Goal: Task Accomplishment & Management: Manage account settings

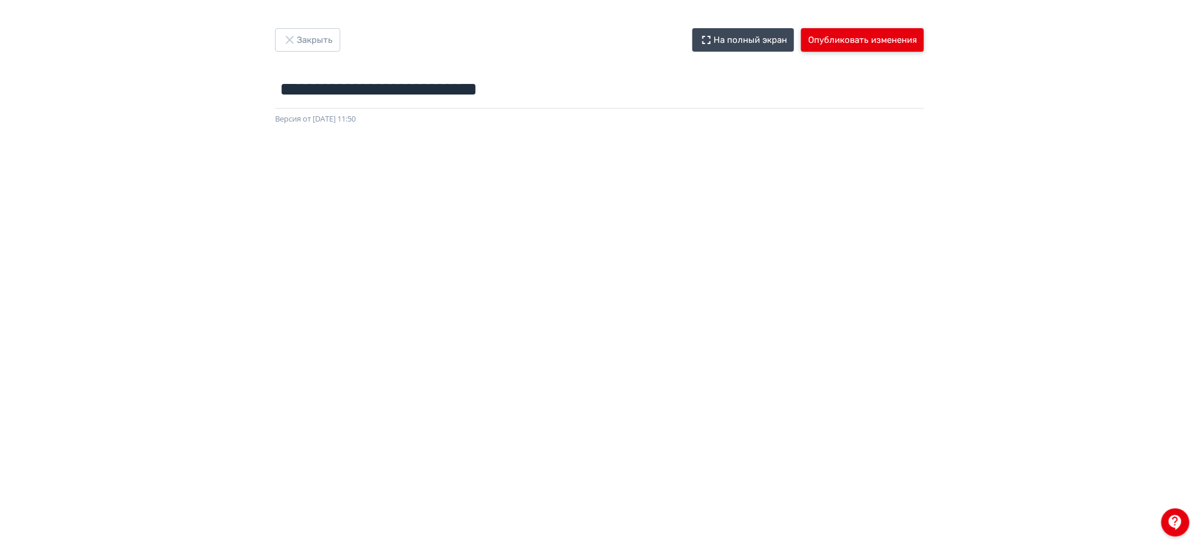
click at [907, 43] on button "Опубликовать изменения" at bounding box center [862, 40] width 123 height 24
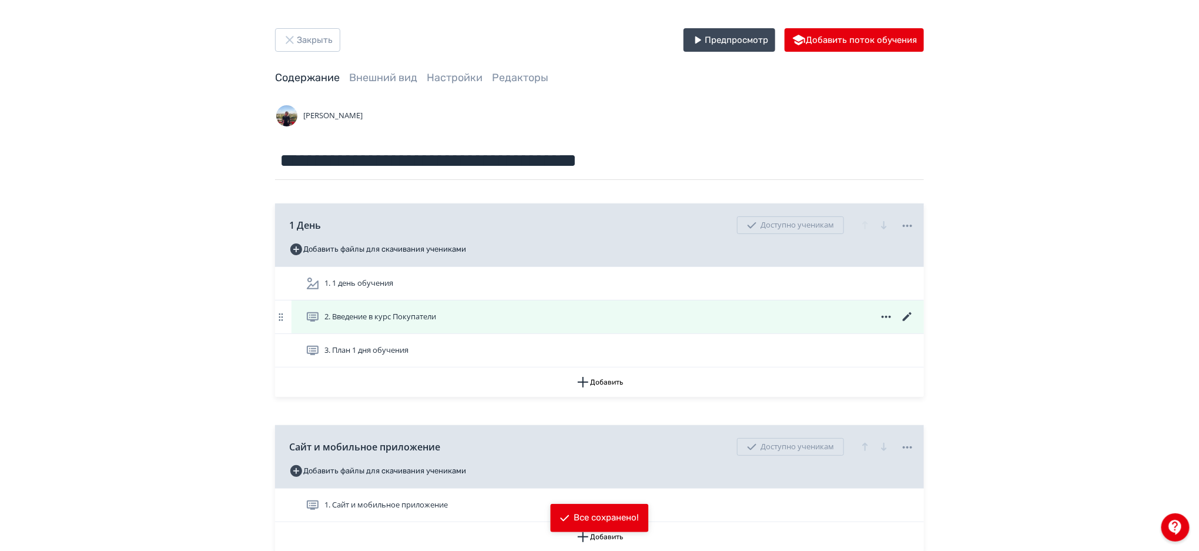
click at [726, 331] on div "2. Введение в курс Покупатели" at bounding box center [607, 316] width 632 height 33
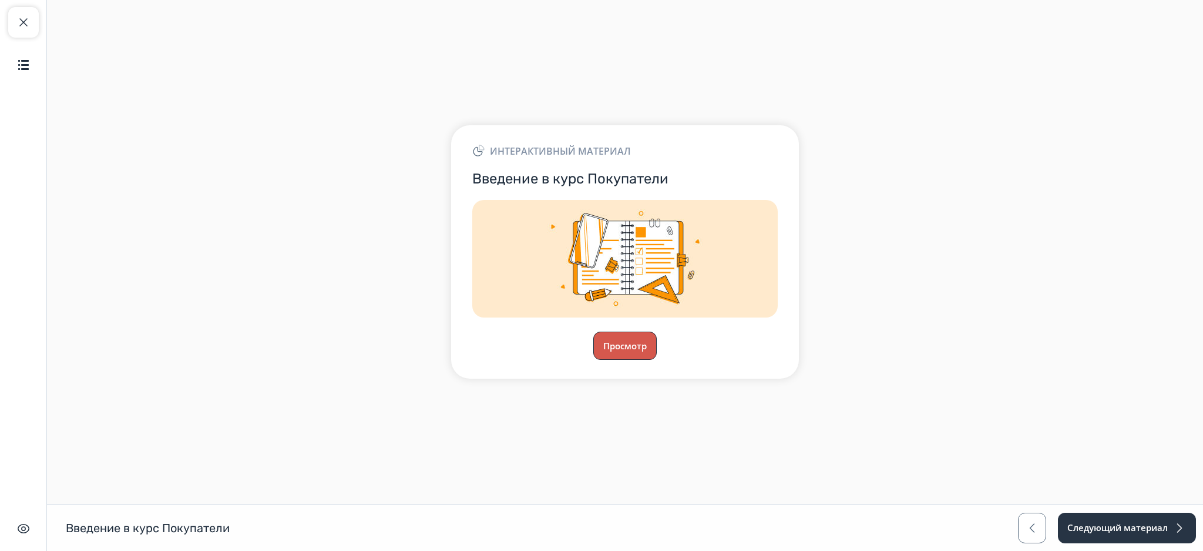
click at [642, 353] on button "Просмотр" at bounding box center [624, 345] width 63 height 28
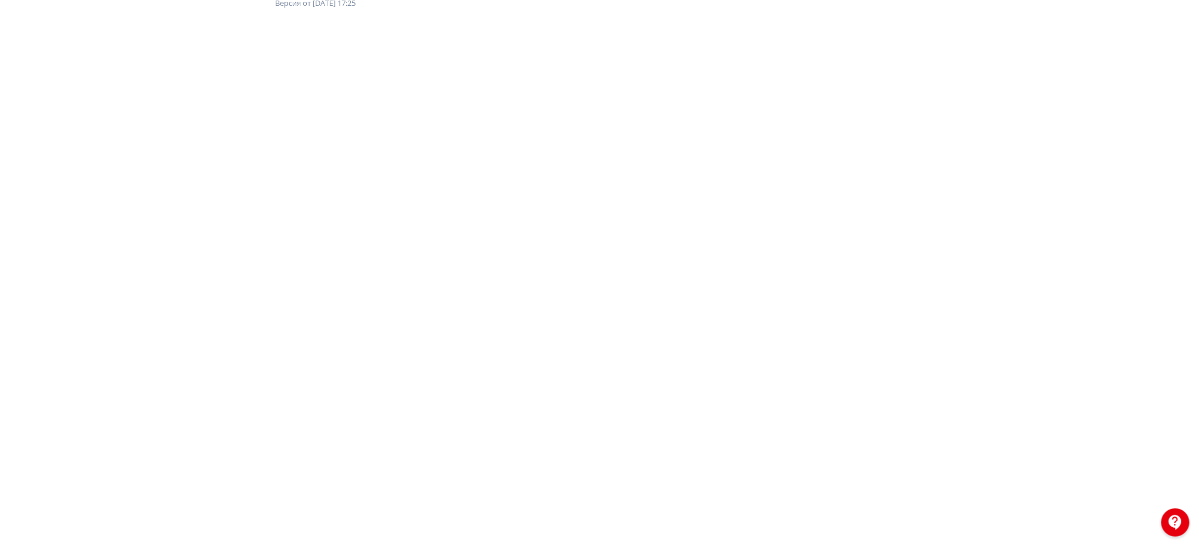
scroll to position [130, 0]
drag, startPoint x: 1194, startPoint y: 66, endPoint x: 1202, endPoint y: 49, distance: 18.9
click at [1198, 49] on html "**********" at bounding box center [599, 143] width 1199 height 546
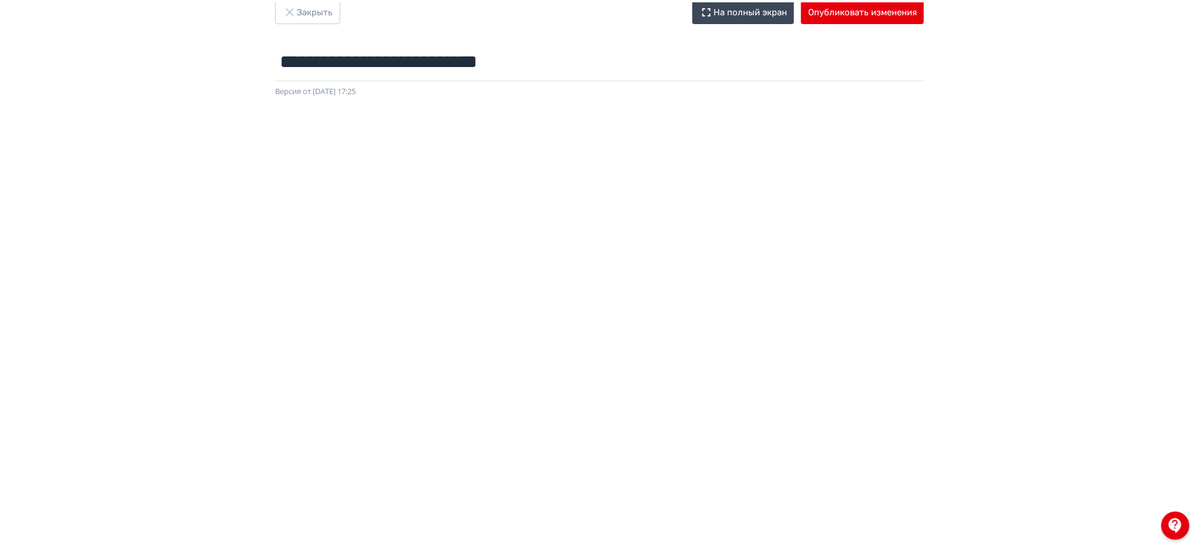
scroll to position [0, 0]
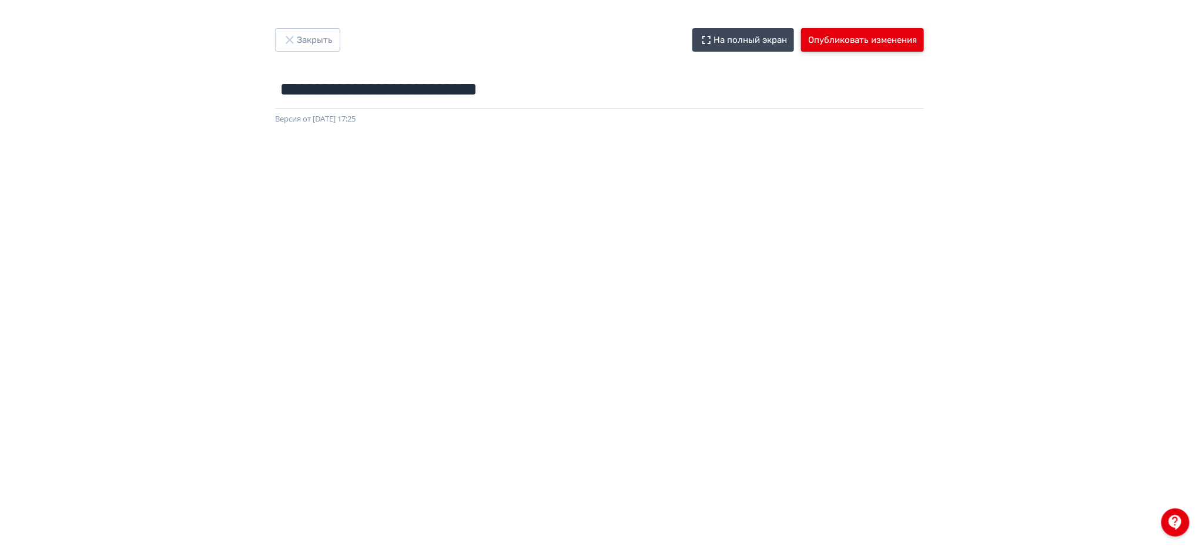
click at [885, 42] on button "Опубликовать изменения" at bounding box center [862, 40] width 123 height 24
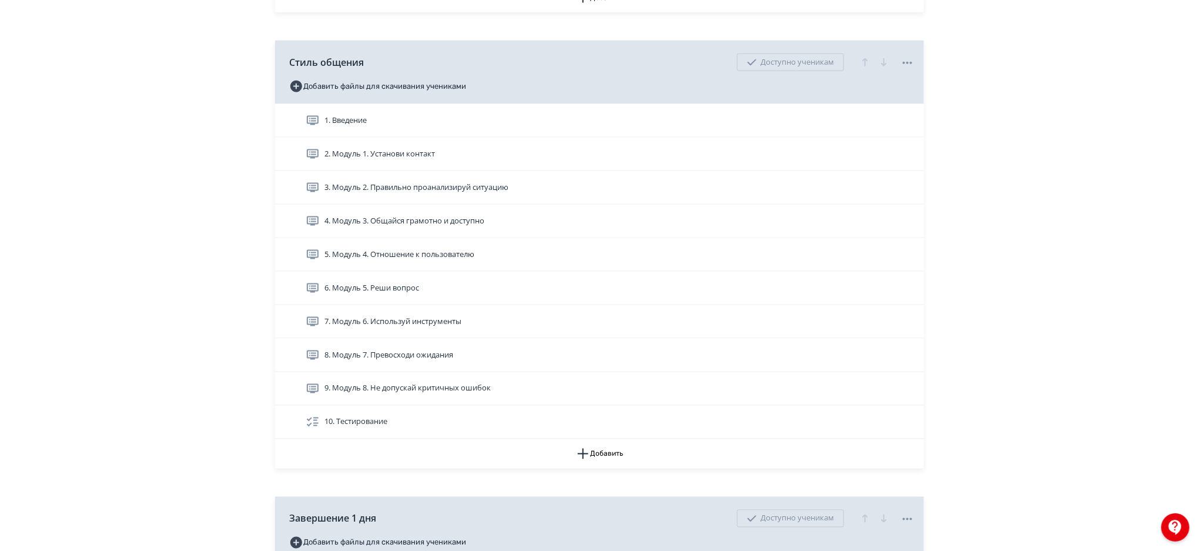
scroll to position [768, 0]
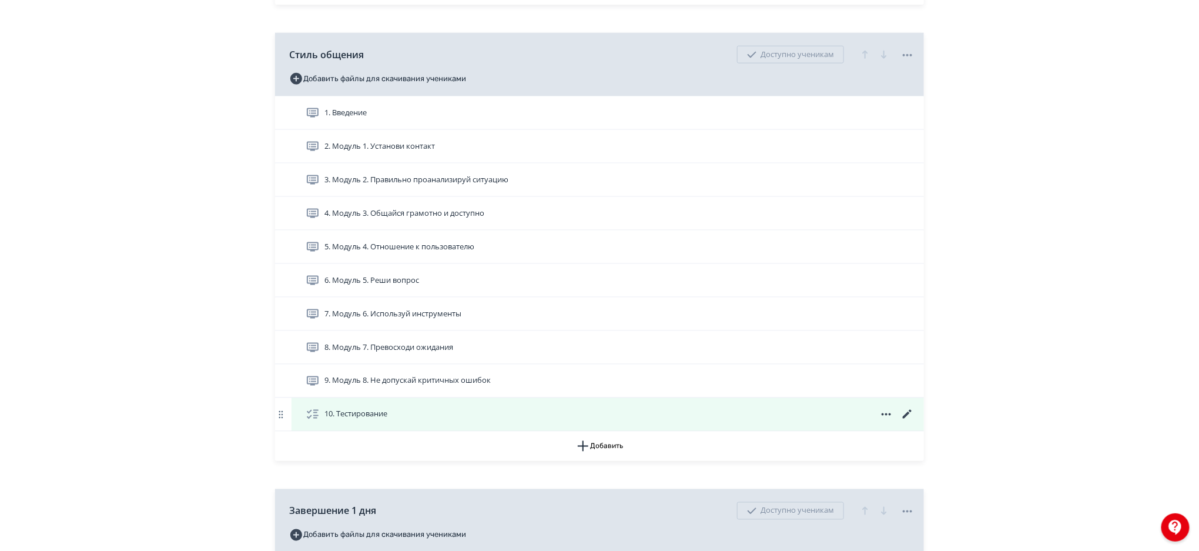
click at [902, 414] on icon at bounding box center [907, 414] width 14 height 14
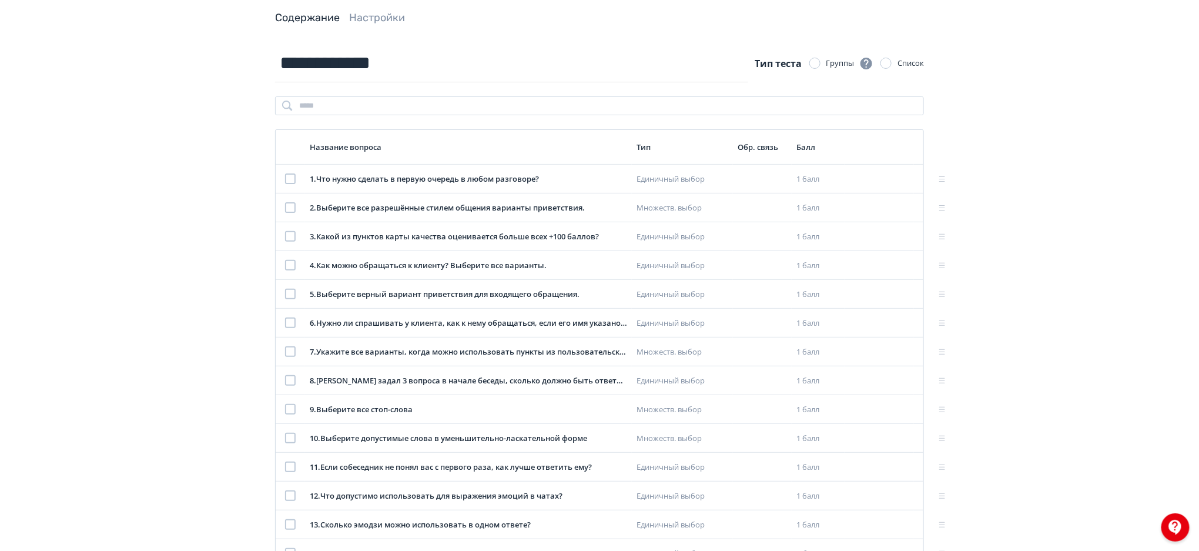
scroll to position [86, 0]
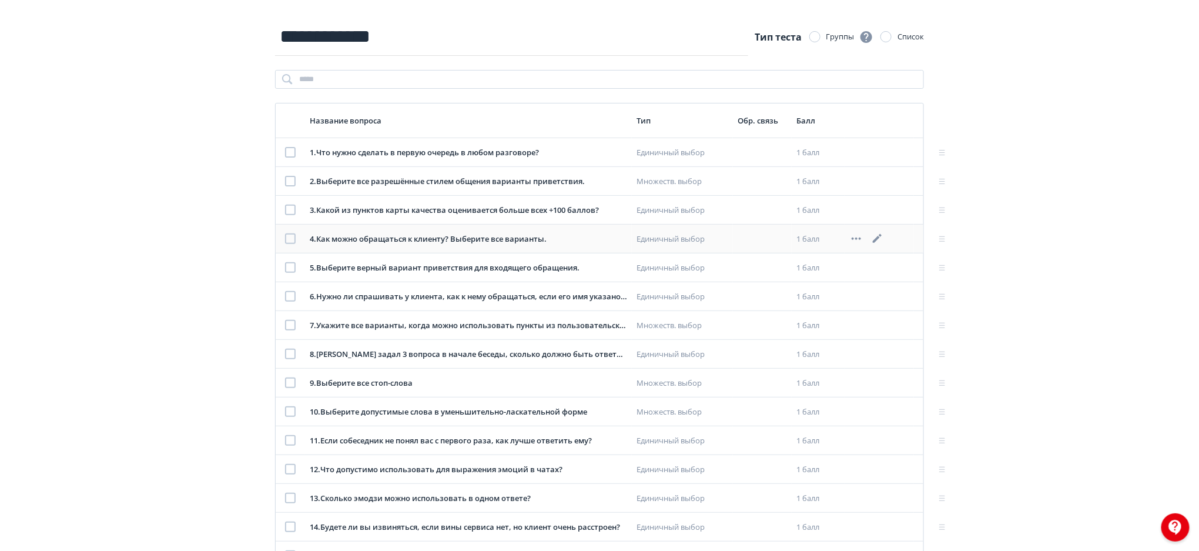
click at [879, 240] on icon at bounding box center [877, 238] width 14 height 14
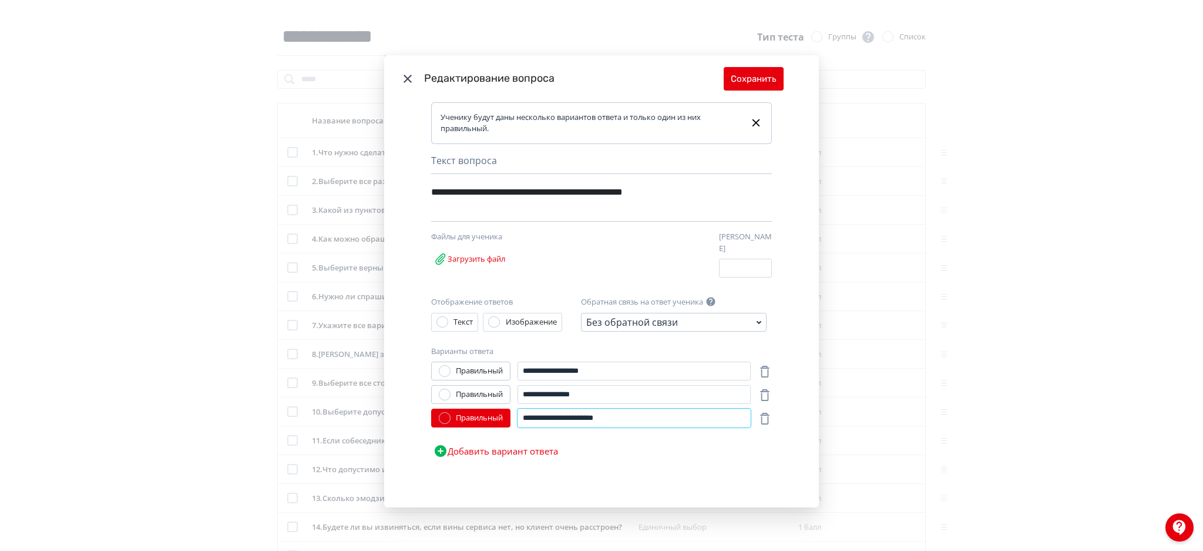
click at [610, 413] on input "**********" at bounding box center [634, 417] width 233 height 19
paste input "**"
paste input "*"
click at [616, 417] on input "**********" at bounding box center [634, 417] width 233 height 19
type input "**********"
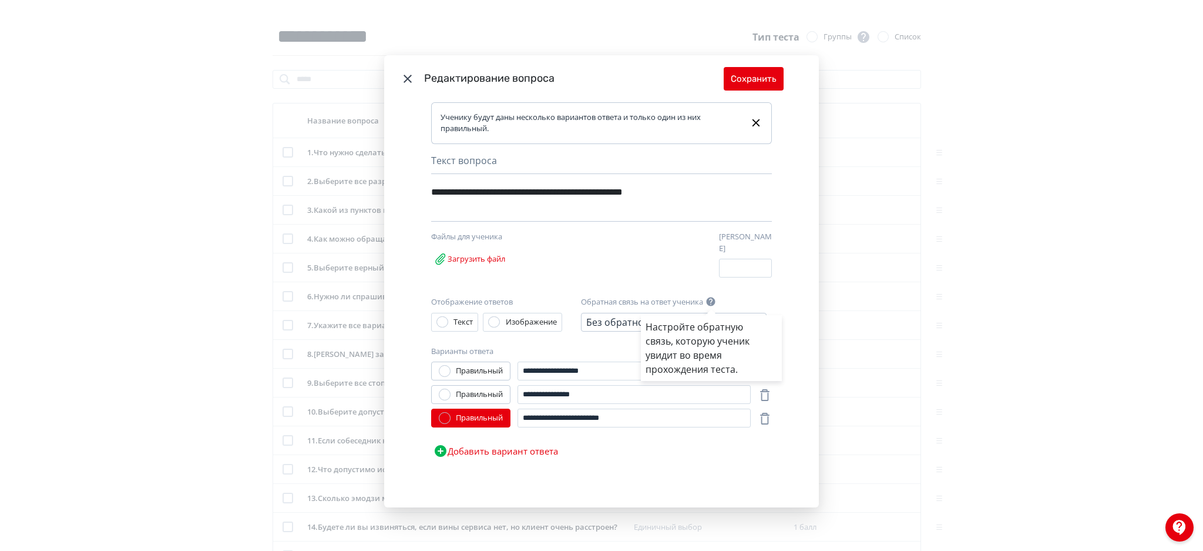
click at [744, 86] on div "Настройте обратную связь, которую ученик увидит во время прохождения теста." at bounding box center [601, 275] width 1203 height 551
click at [741, 88] on button "Сохранить" at bounding box center [754, 79] width 60 height 24
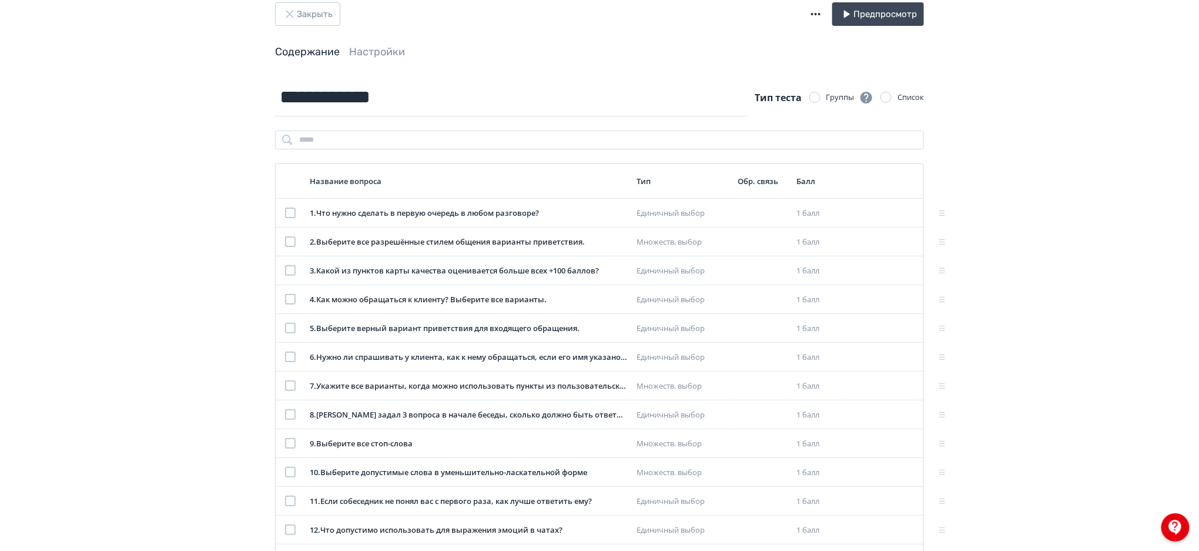
scroll to position [0, 0]
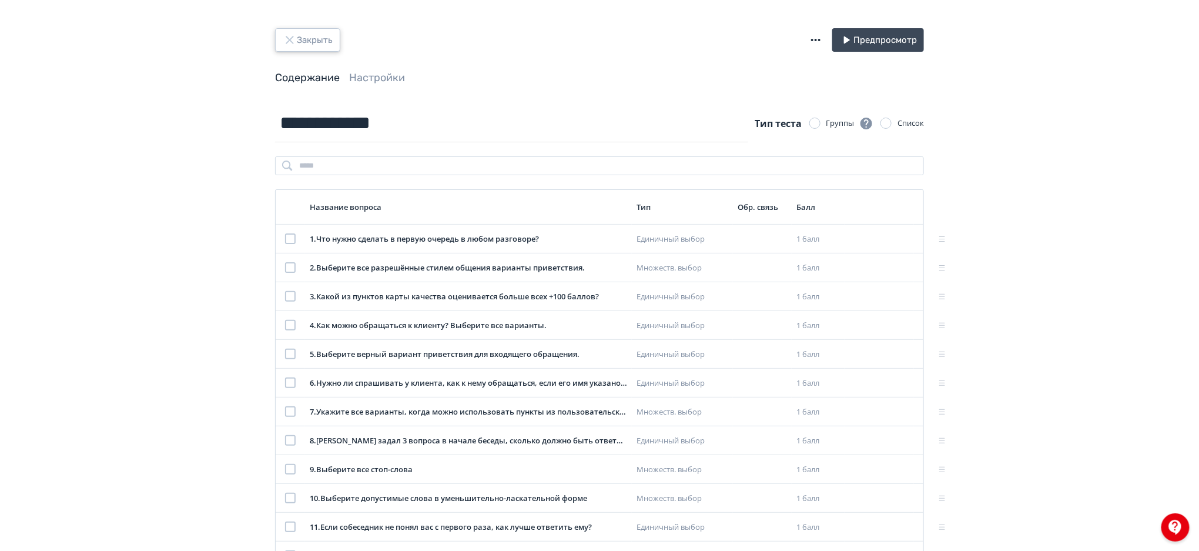
click at [331, 45] on button "Закрыть" at bounding box center [307, 40] width 65 height 24
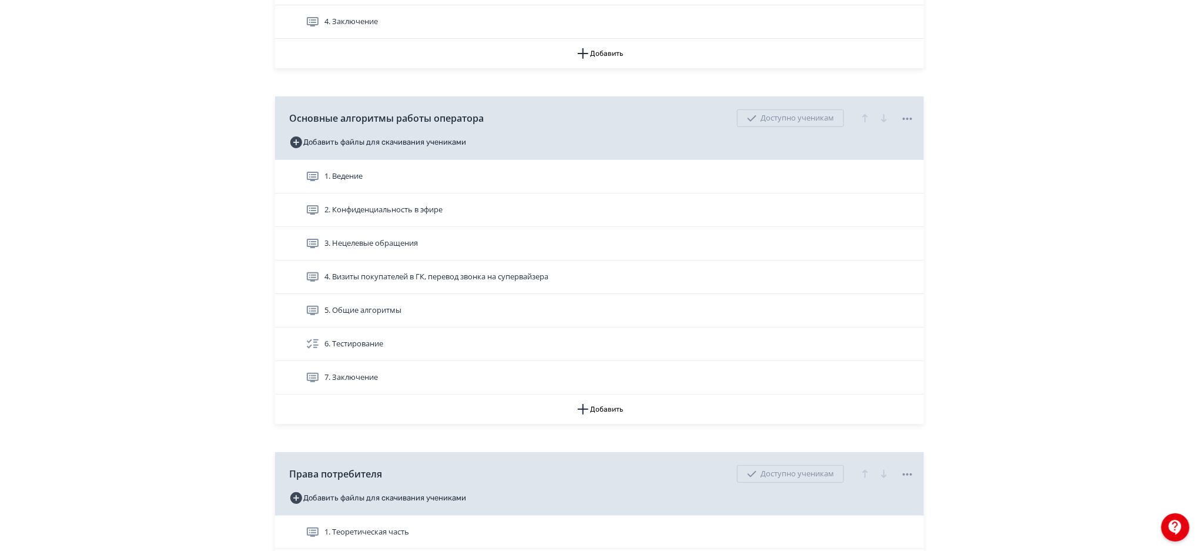
scroll to position [2275, 0]
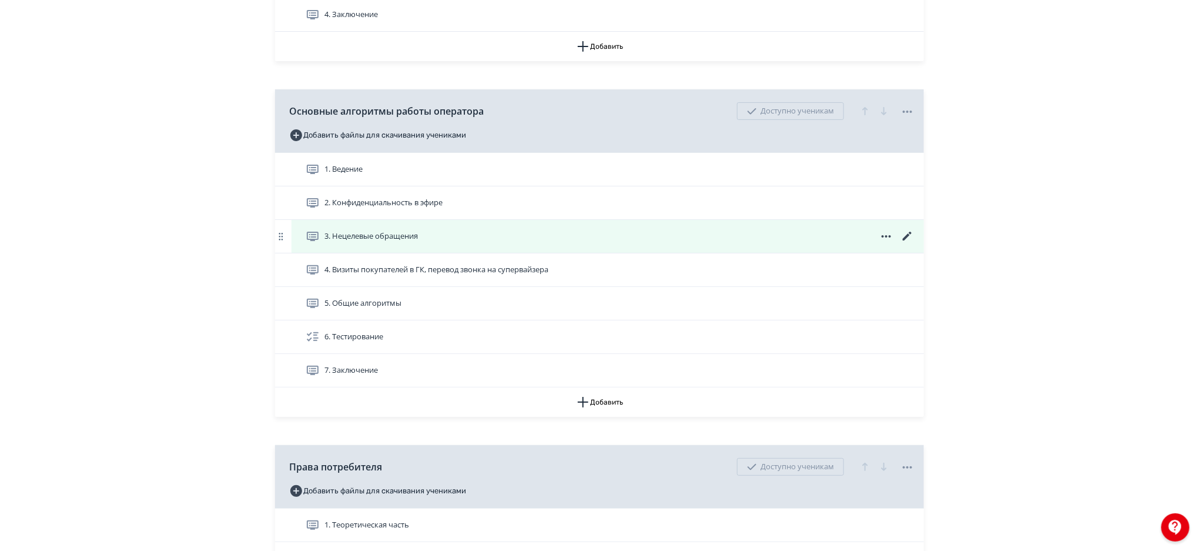
click at [906, 234] on icon at bounding box center [907, 236] width 14 height 14
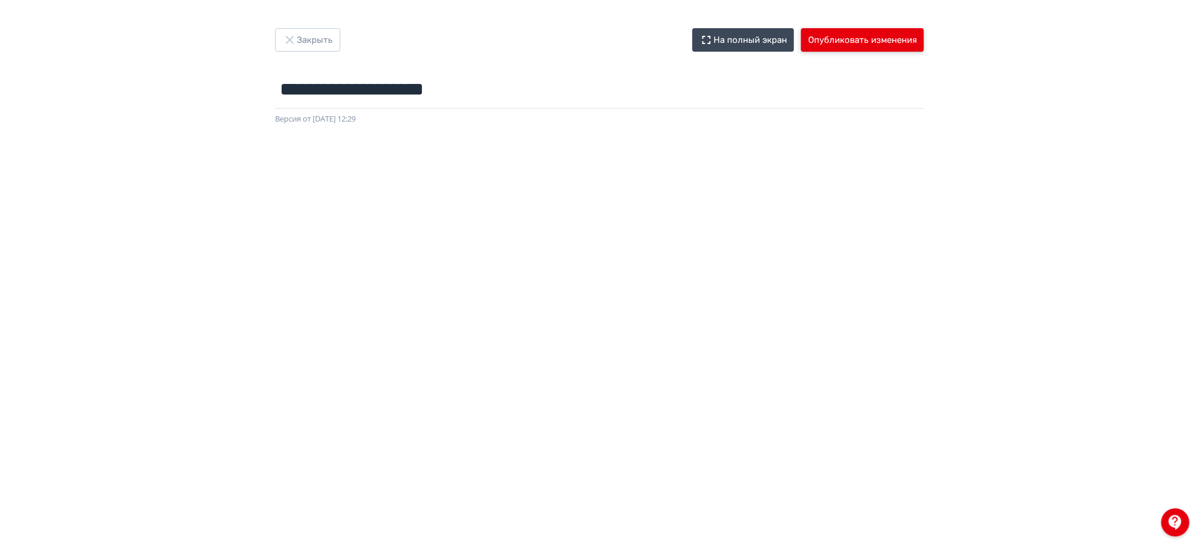
click at [866, 41] on button "Опубликовать изменения" at bounding box center [862, 40] width 123 height 24
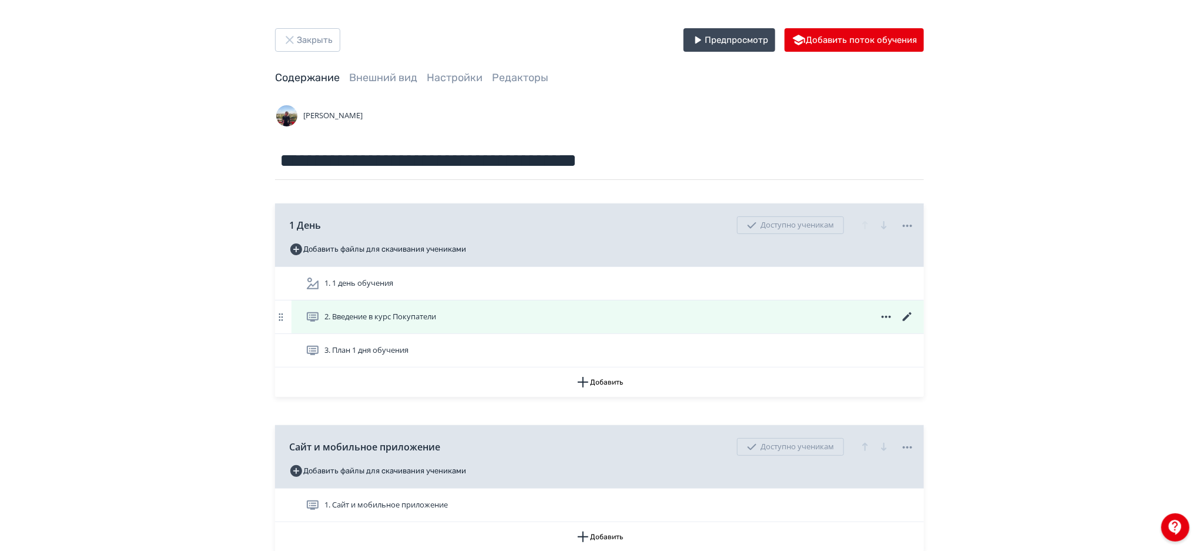
click at [904, 314] on icon at bounding box center [907, 317] width 14 height 14
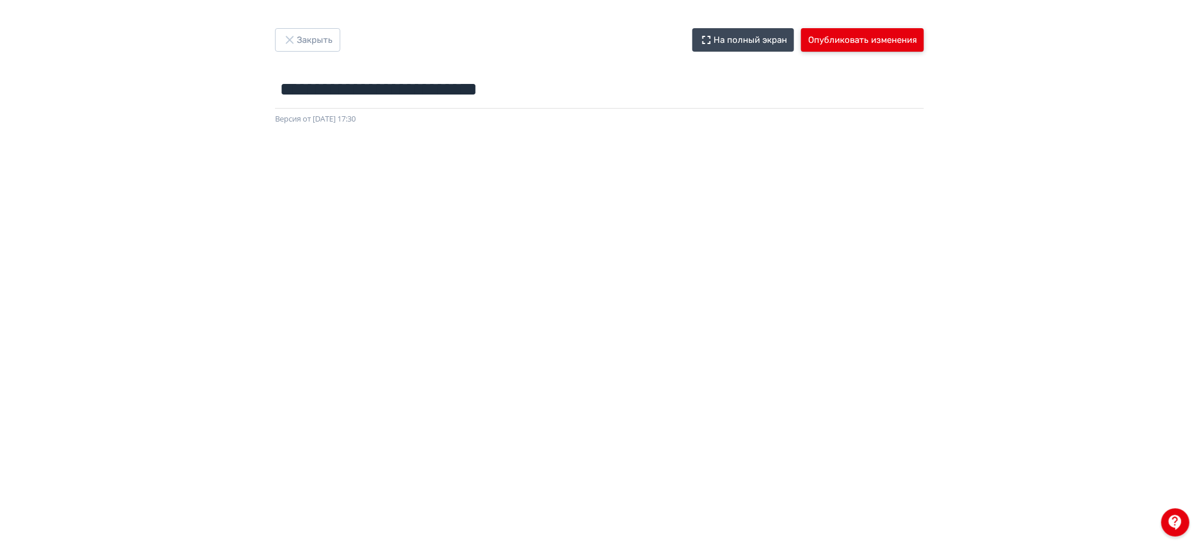
click at [880, 41] on button "Опубликовать изменения" at bounding box center [862, 40] width 123 height 24
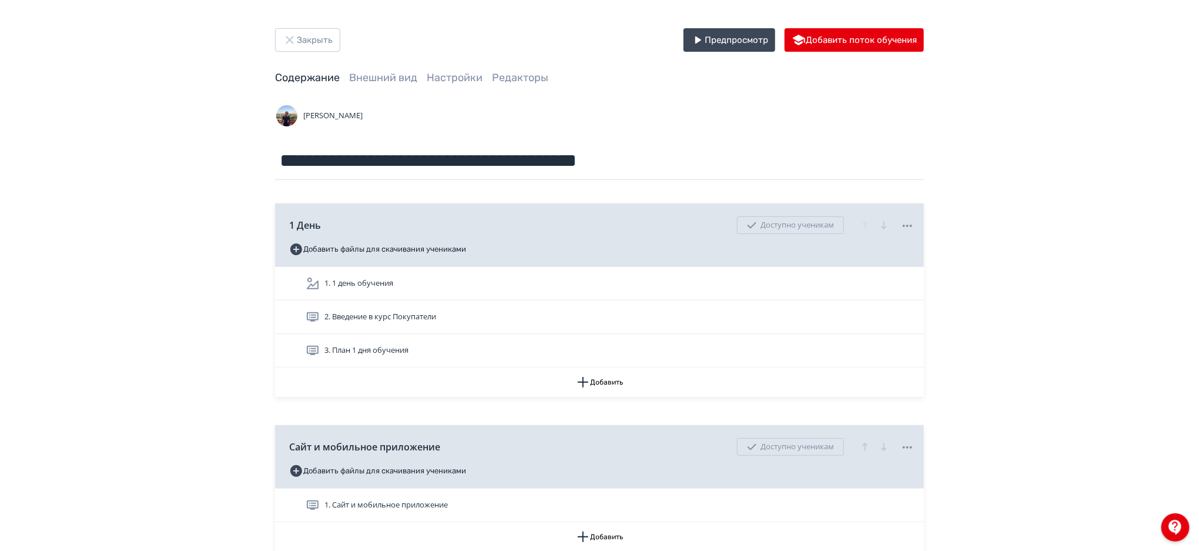
click at [1198, 39] on html "**********" at bounding box center [599, 275] width 1199 height 551
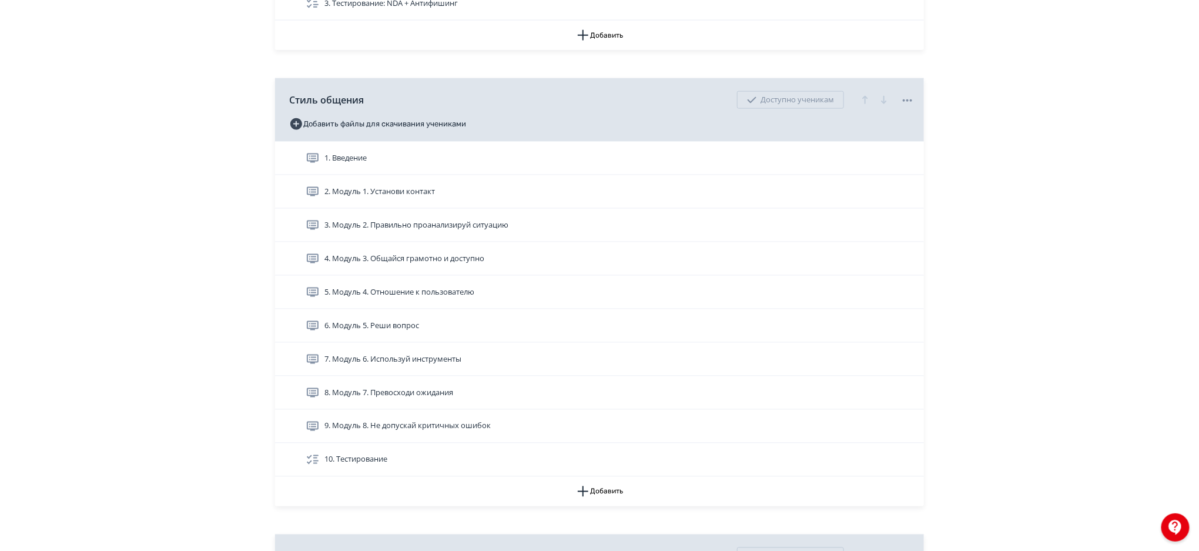
scroll to position [738, 0]
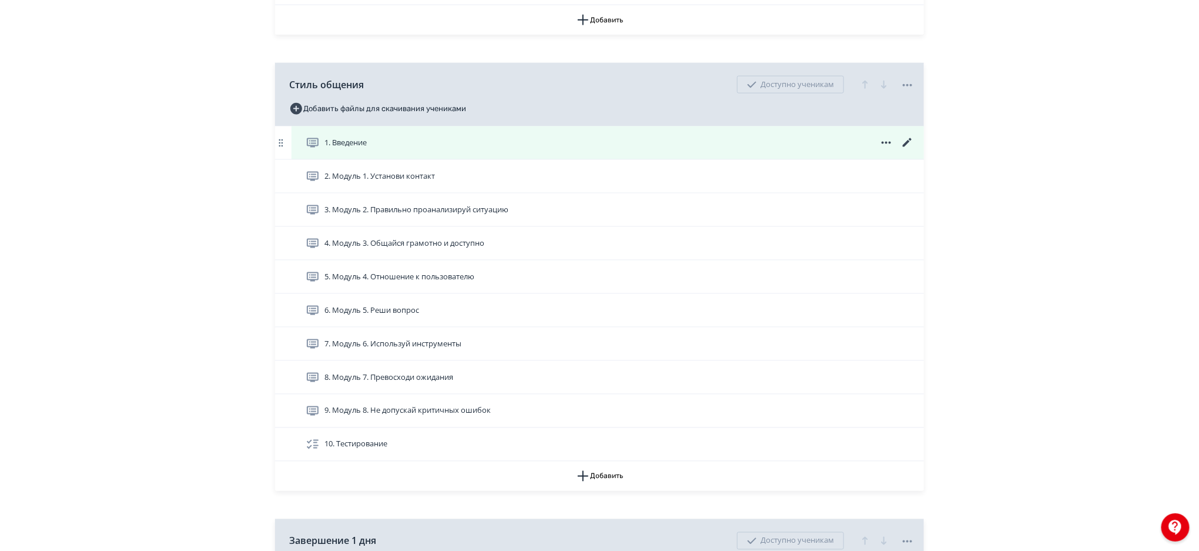
click at [907, 139] on icon at bounding box center [907, 143] width 14 height 14
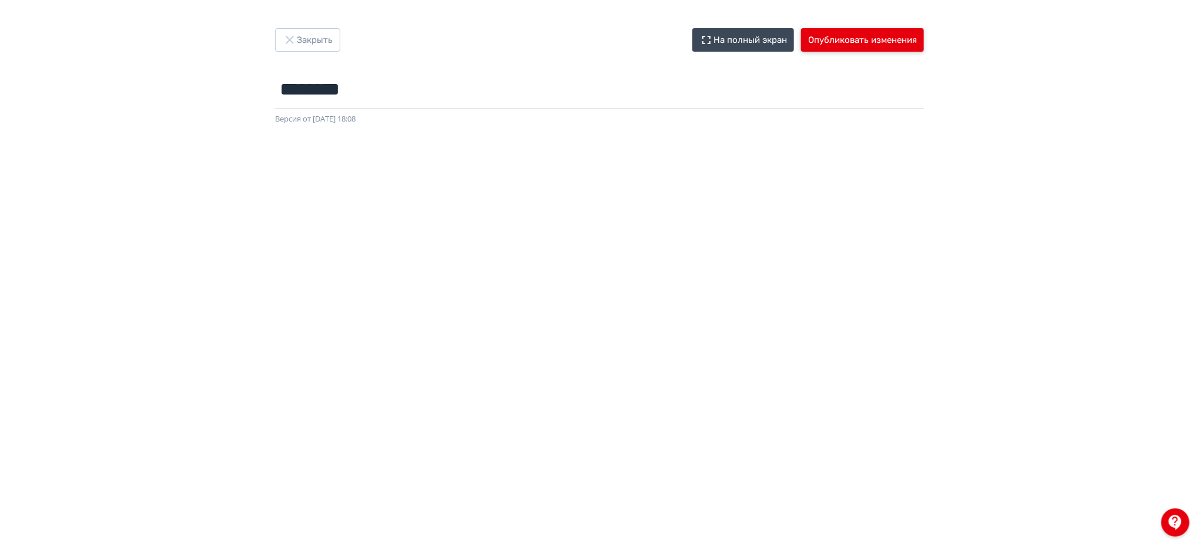
click at [895, 36] on button "Опубликовать изменения" at bounding box center [862, 40] width 123 height 24
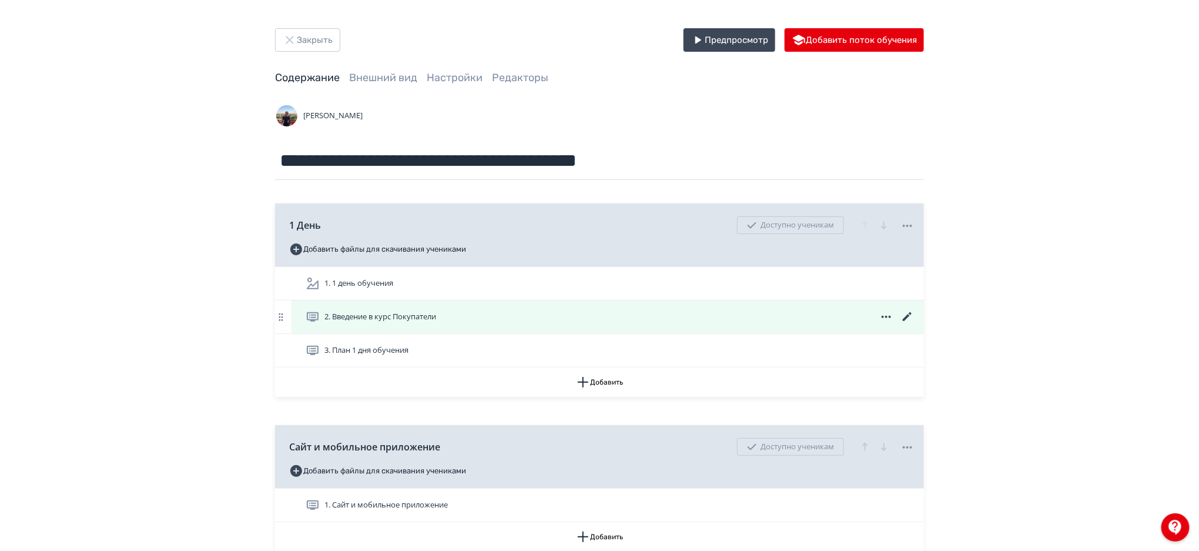
click at [904, 314] on icon at bounding box center [907, 317] width 14 height 14
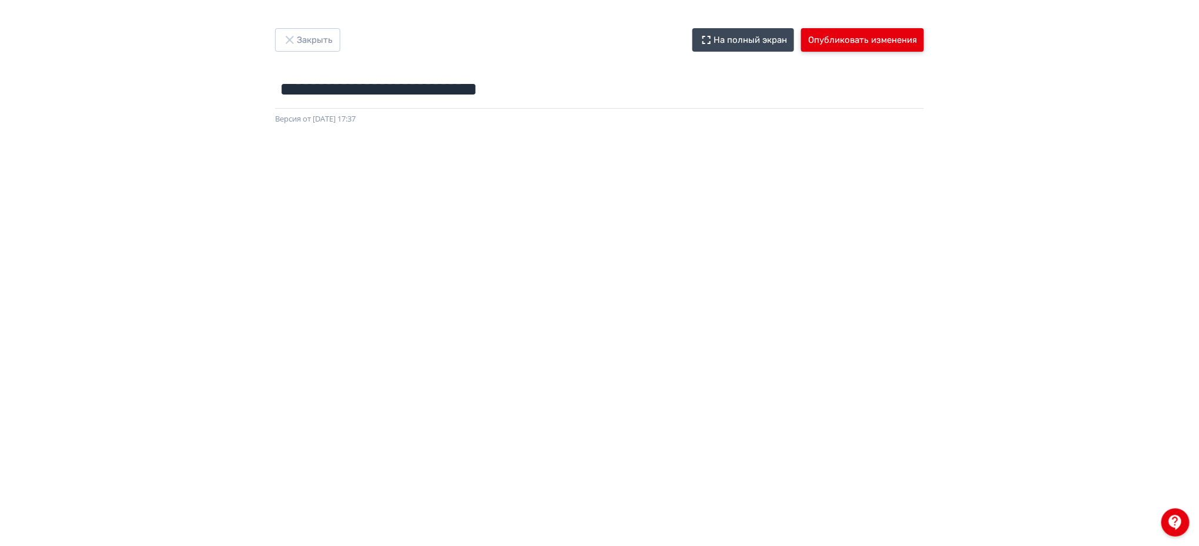
click at [911, 33] on button "Опубликовать изменения" at bounding box center [862, 40] width 123 height 24
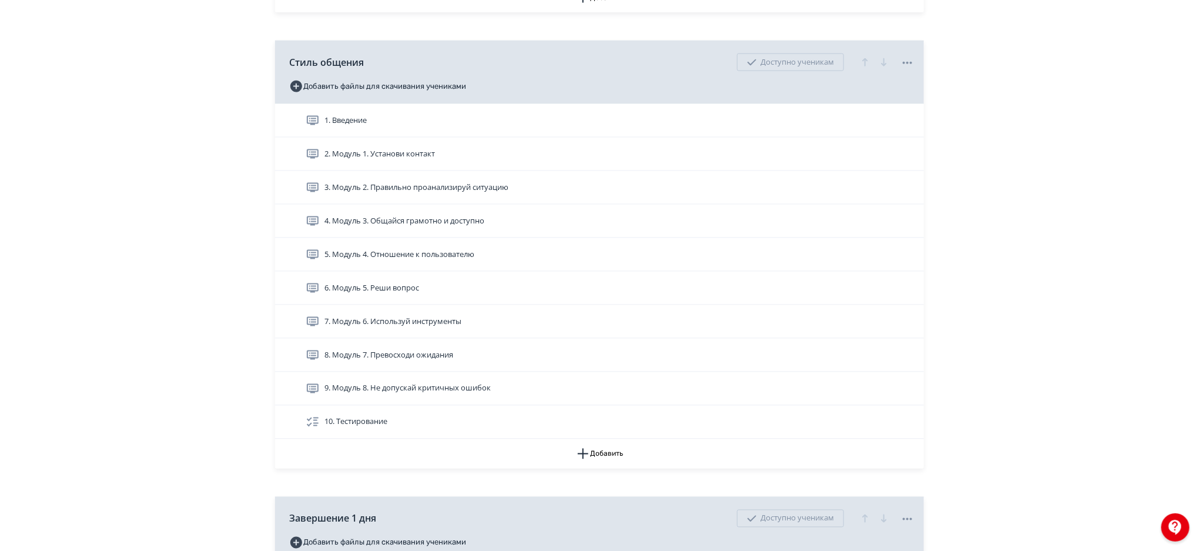
scroll to position [746, 0]
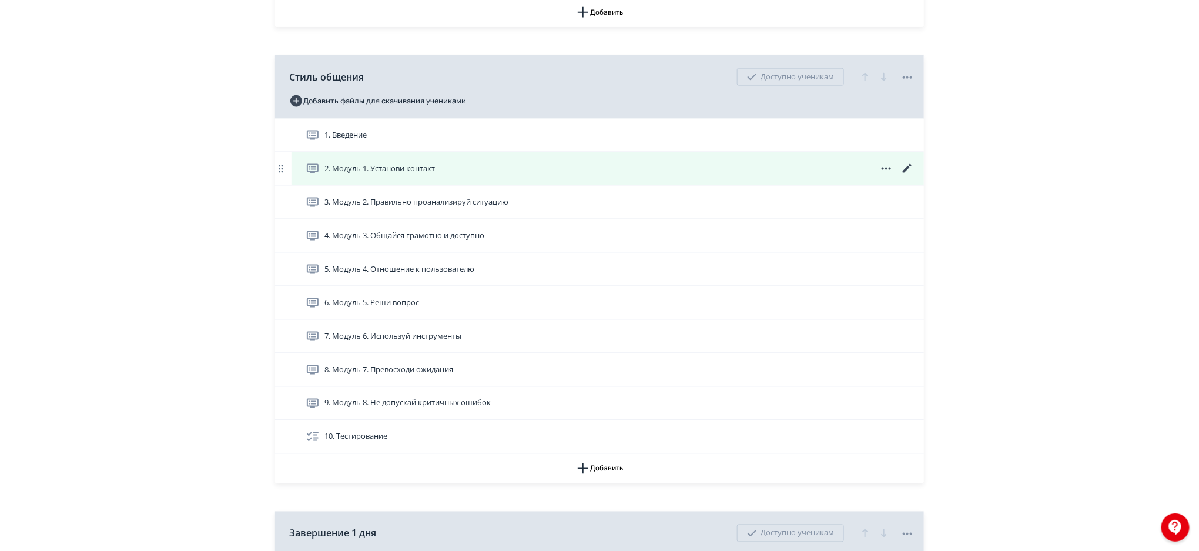
click at [907, 167] on icon at bounding box center [906, 168] width 9 height 9
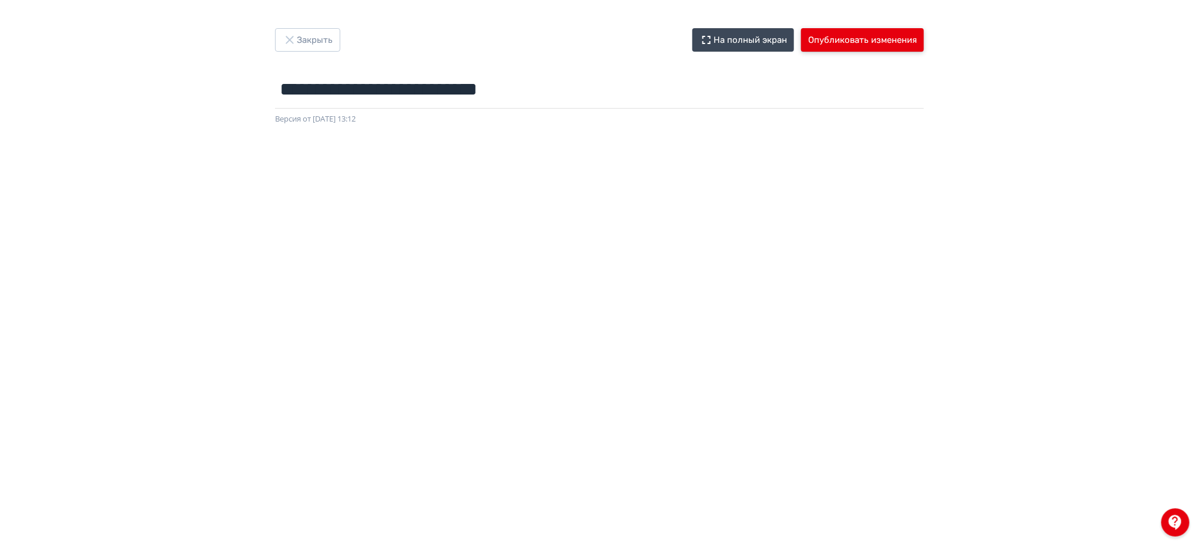
click at [890, 45] on button "Опубликовать изменения" at bounding box center [862, 40] width 123 height 24
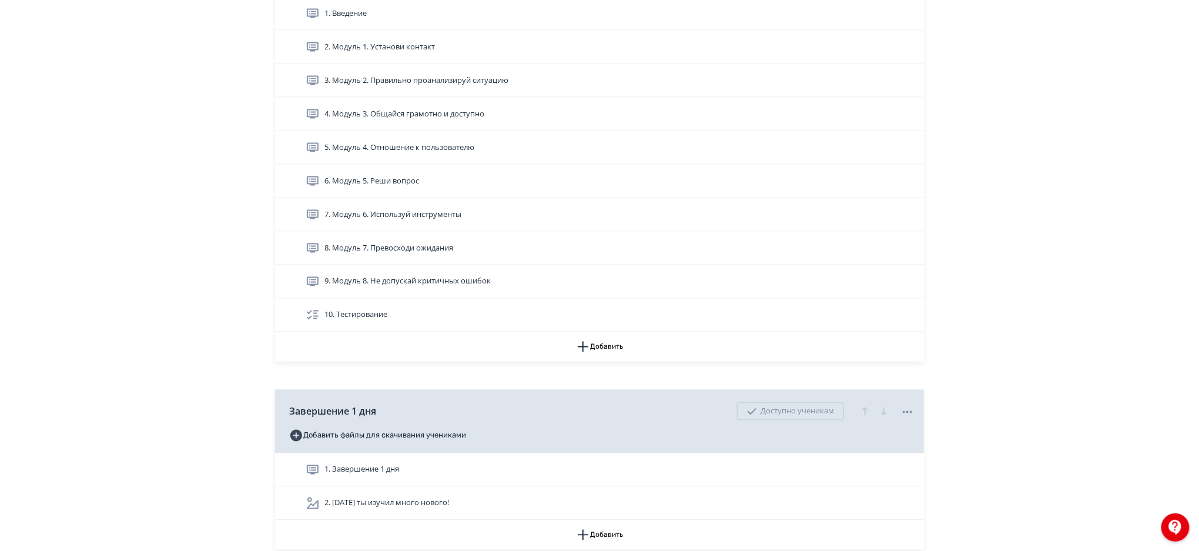
scroll to position [799, 0]
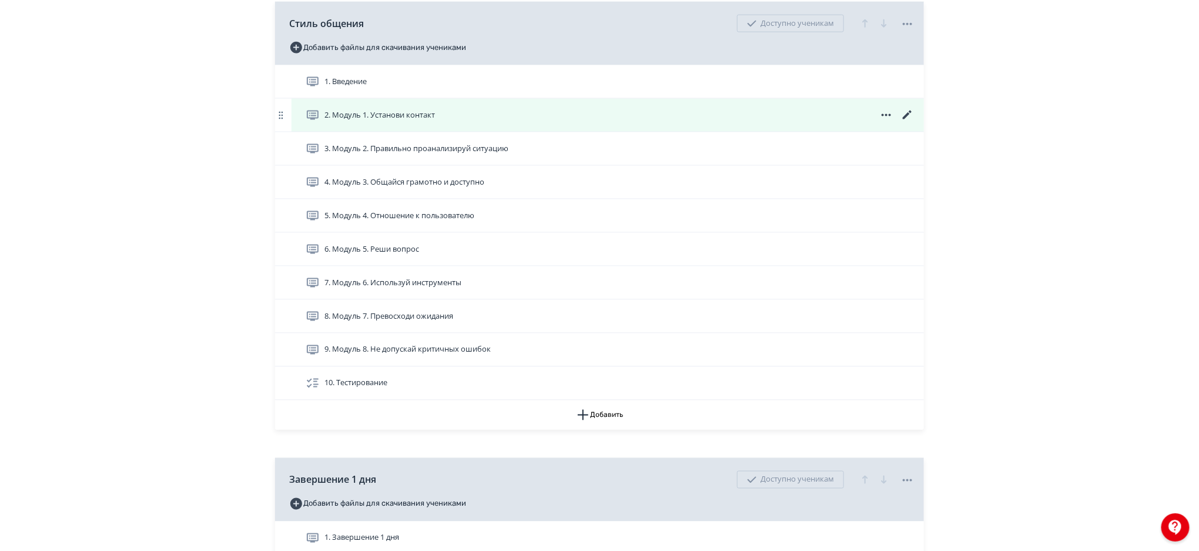
click at [907, 112] on icon at bounding box center [907, 115] width 14 height 14
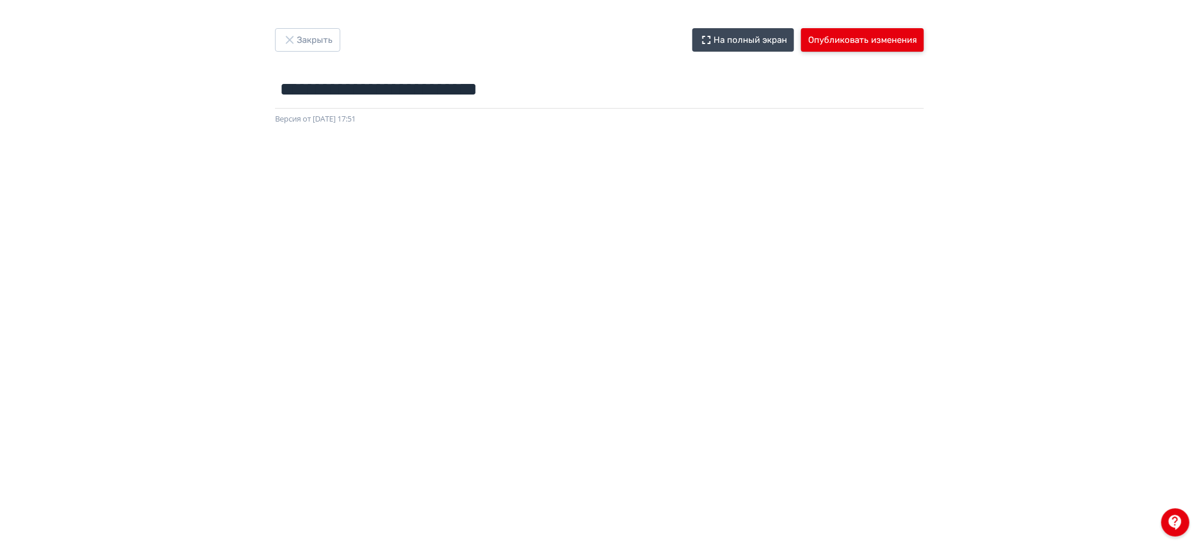
click at [860, 41] on button "Опубликовать изменения" at bounding box center [862, 40] width 123 height 24
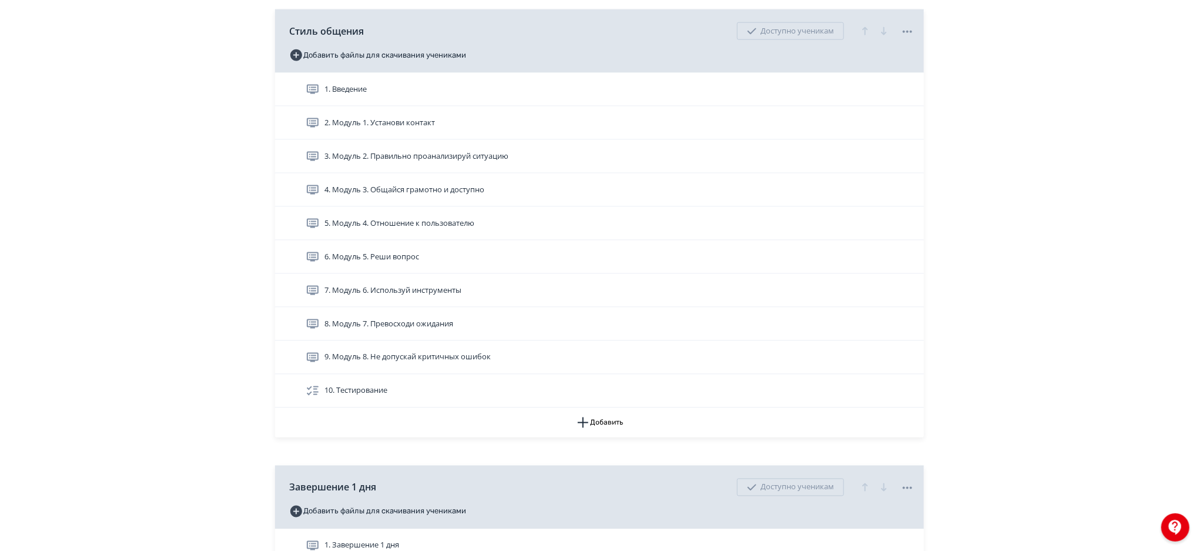
scroll to position [784, 0]
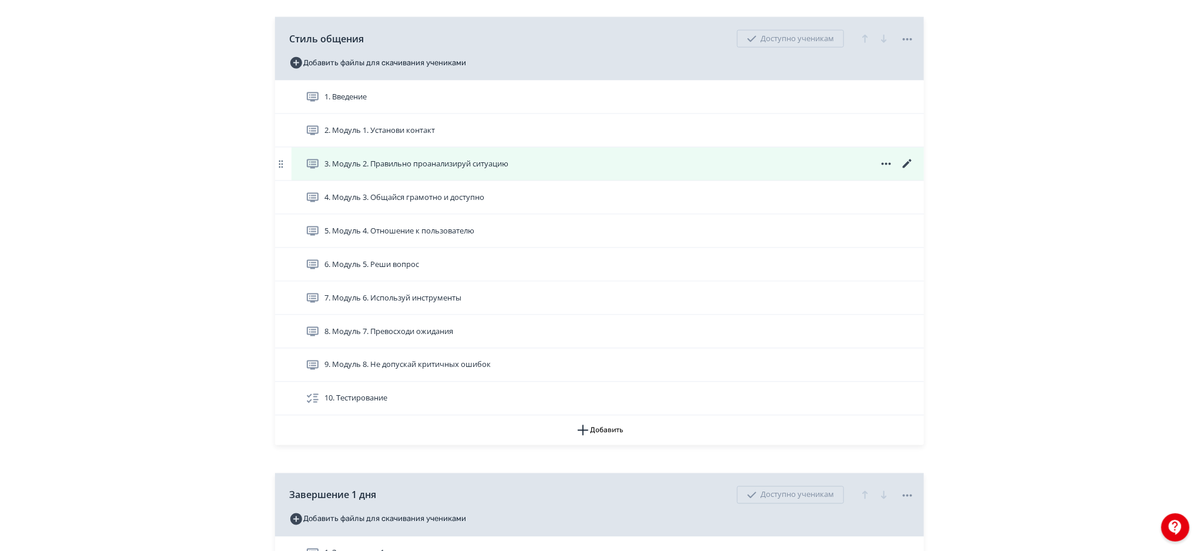
click at [905, 161] on icon at bounding box center [907, 164] width 14 height 14
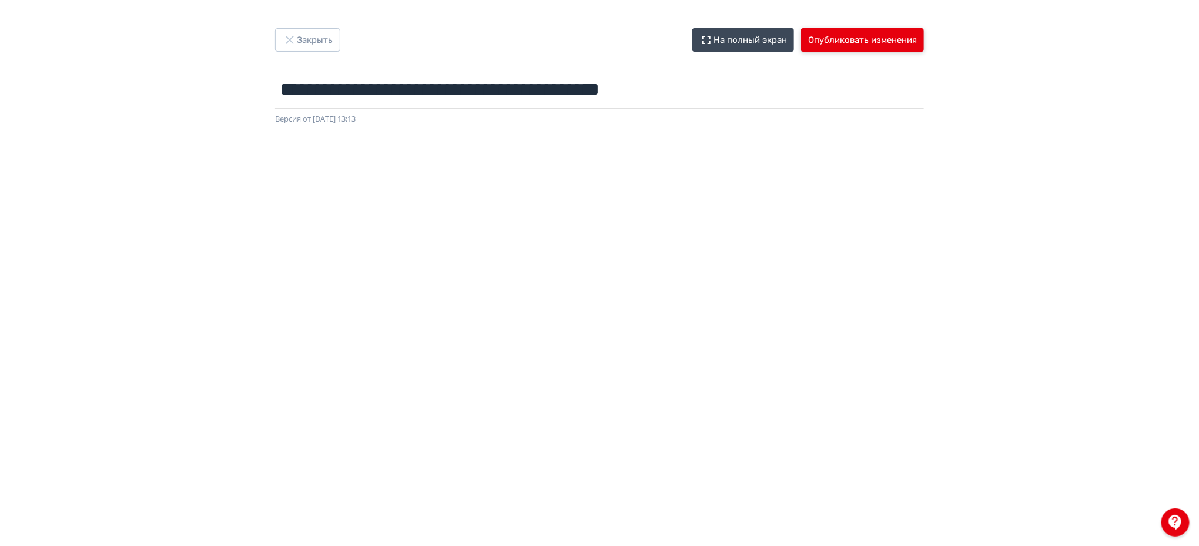
click at [868, 31] on button "Опубликовать изменения" at bounding box center [862, 40] width 123 height 24
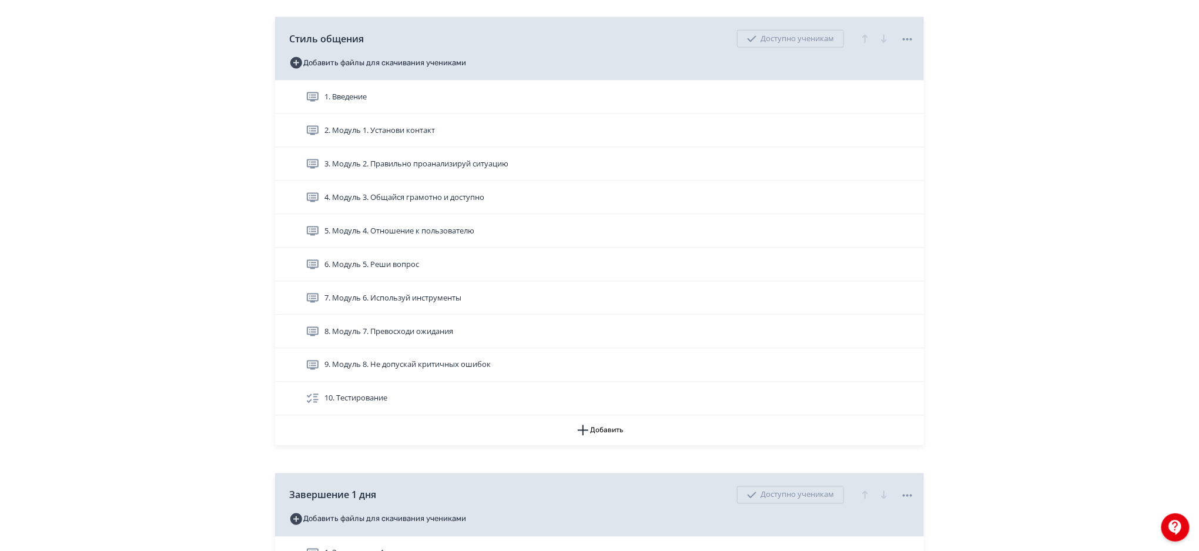
scroll to position [806, 0]
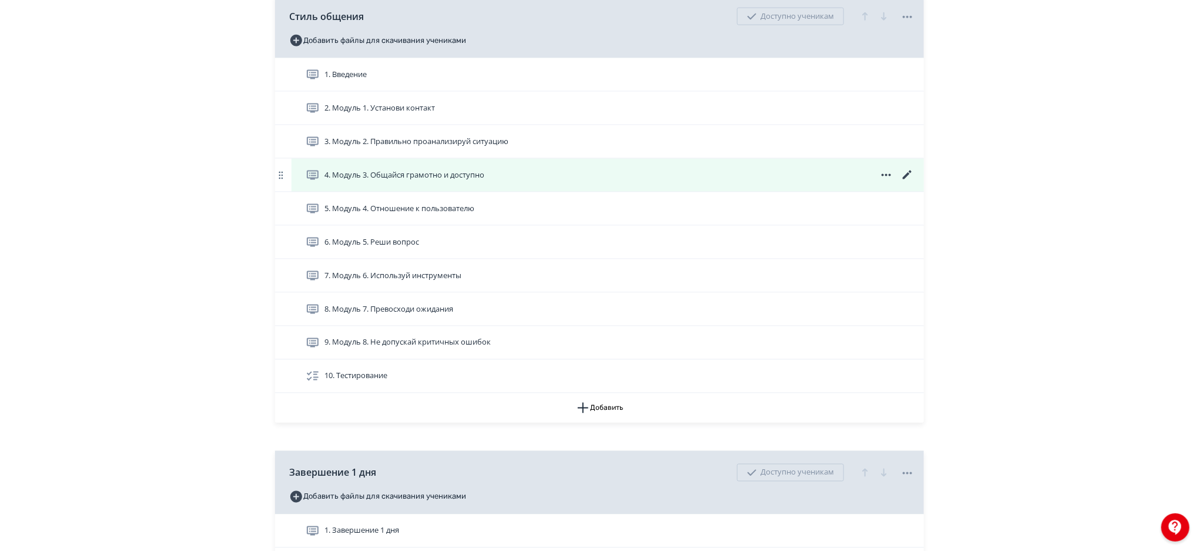
click at [907, 175] on icon at bounding box center [906, 174] width 9 height 9
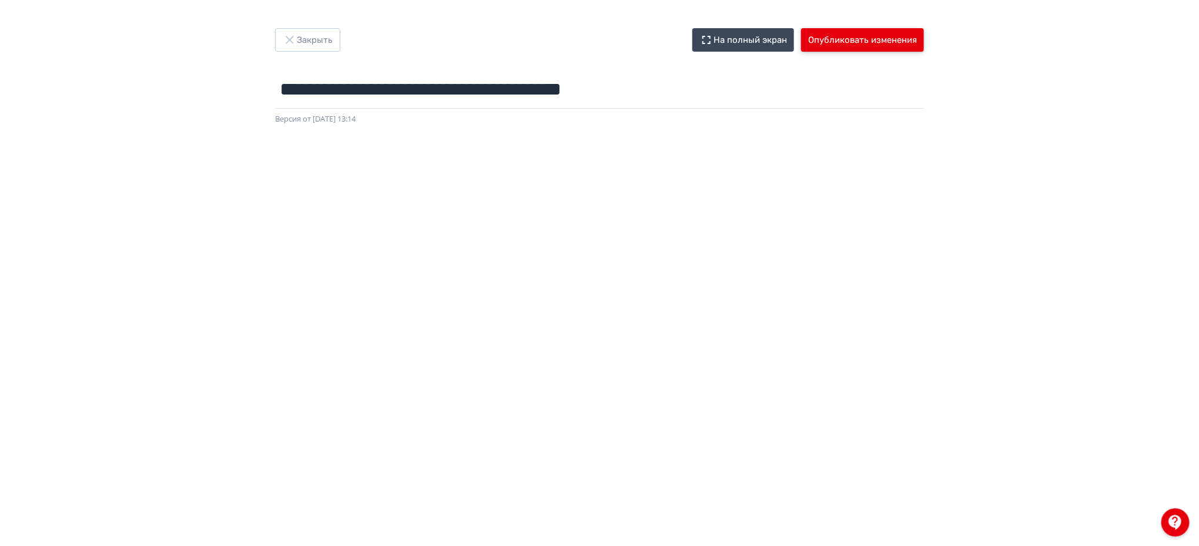
click at [887, 46] on button "Опубликовать изменения" at bounding box center [862, 40] width 123 height 24
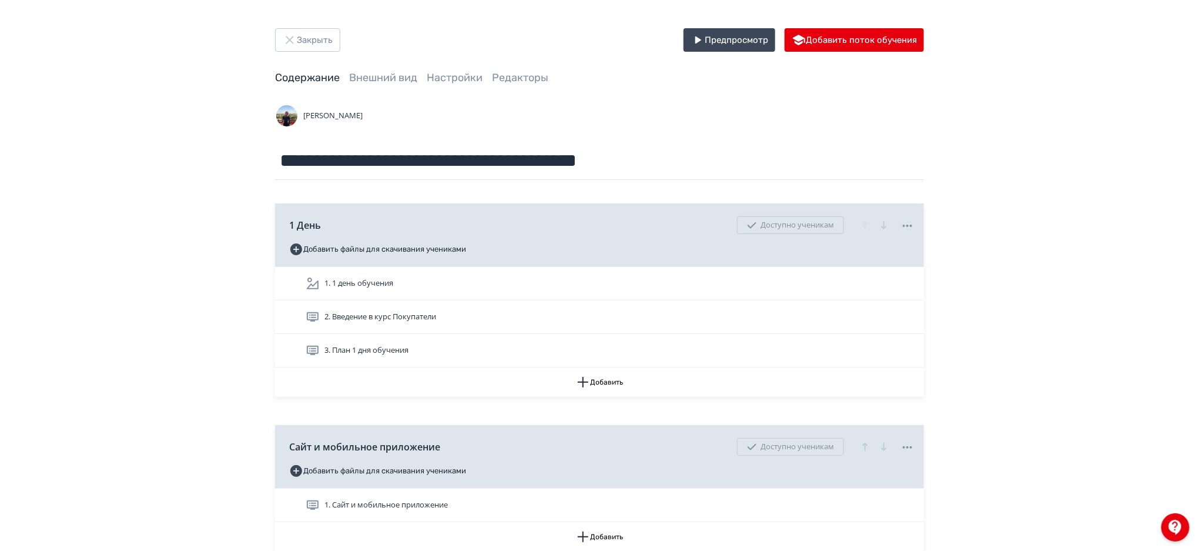
drag, startPoint x: 1197, startPoint y: 25, endPoint x: 1201, endPoint y: 33, distance: 8.9
click at [1198, 33] on html "**********" at bounding box center [599, 275] width 1199 height 551
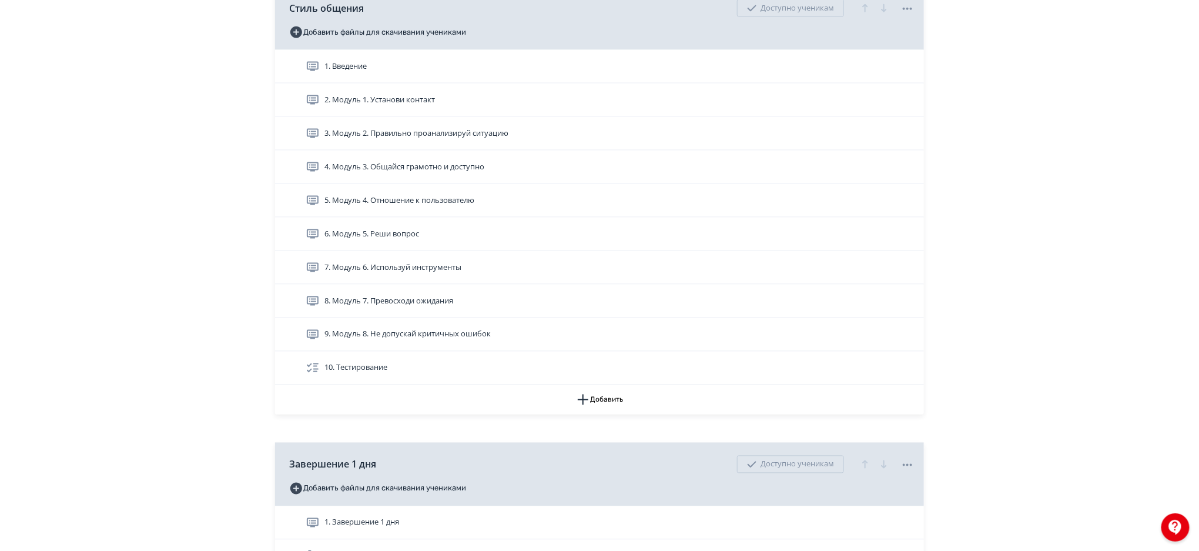
scroll to position [830, 0]
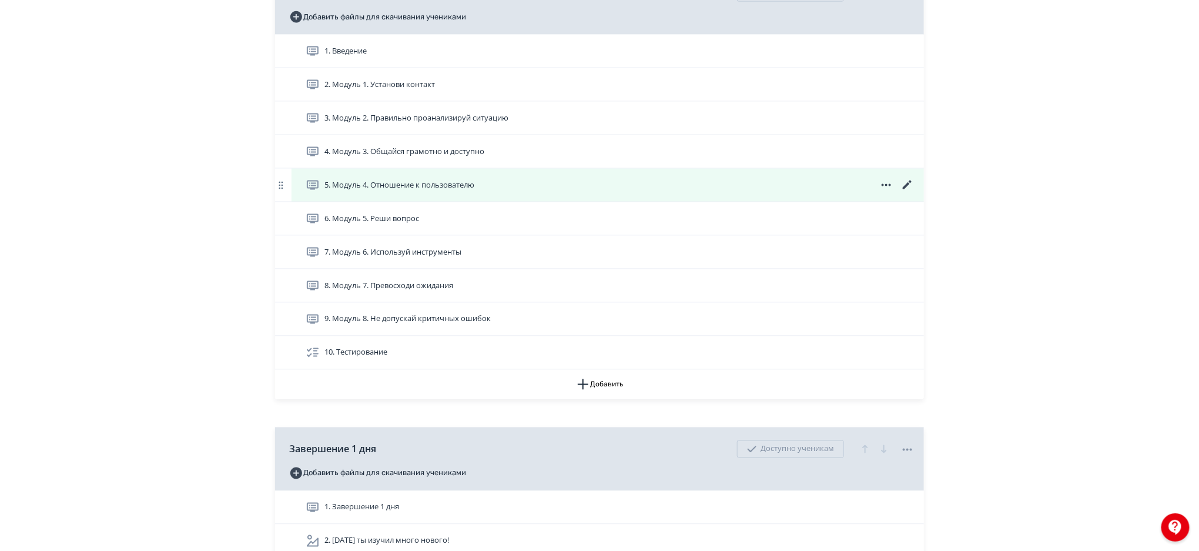
click at [907, 182] on icon at bounding box center [907, 185] width 14 height 14
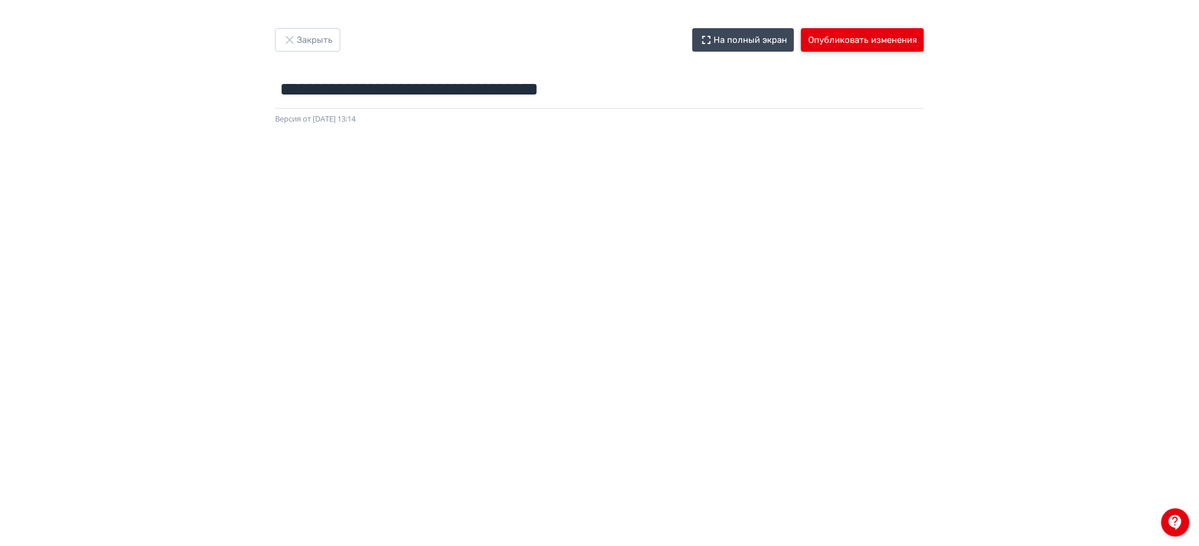
click at [899, 42] on button "Опубликовать изменения" at bounding box center [862, 40] width 123 height 24
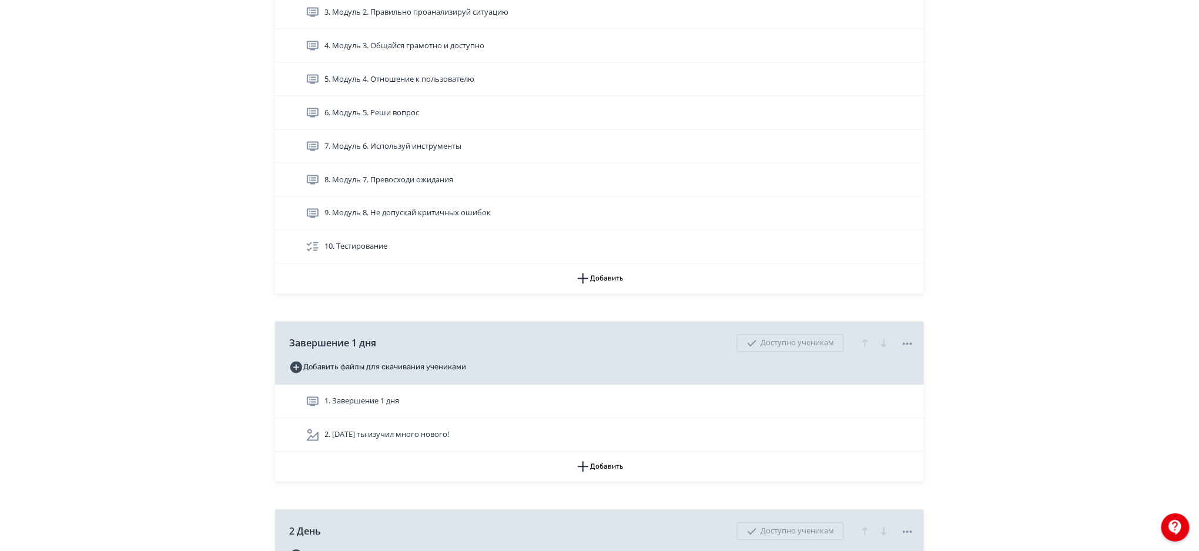
scroll to position [875, 0]
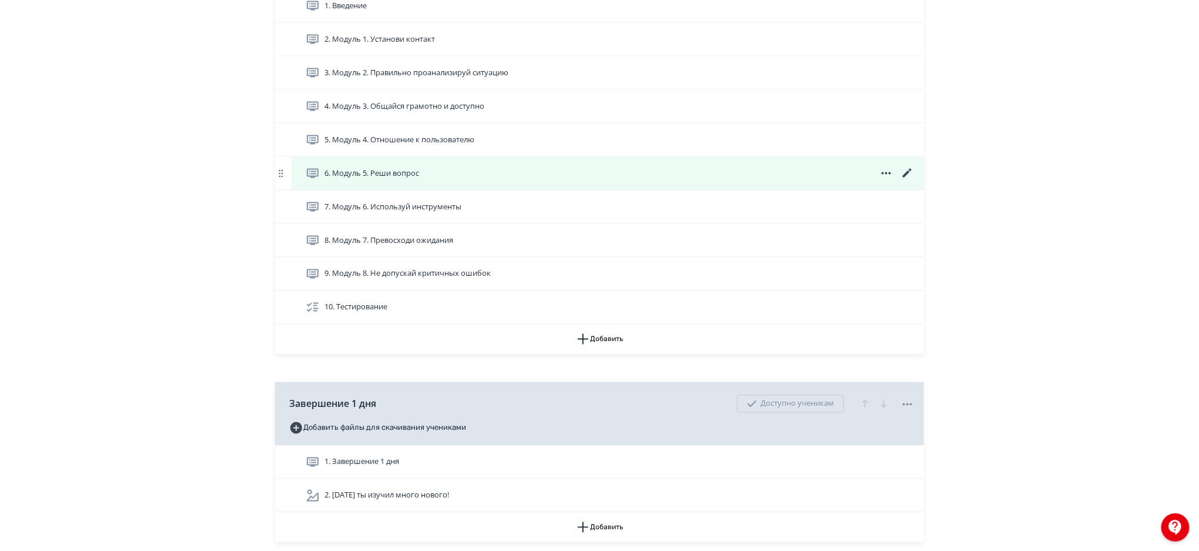
click at [909, 173] on icon at bounding box center [907, 173] width 14 height 14
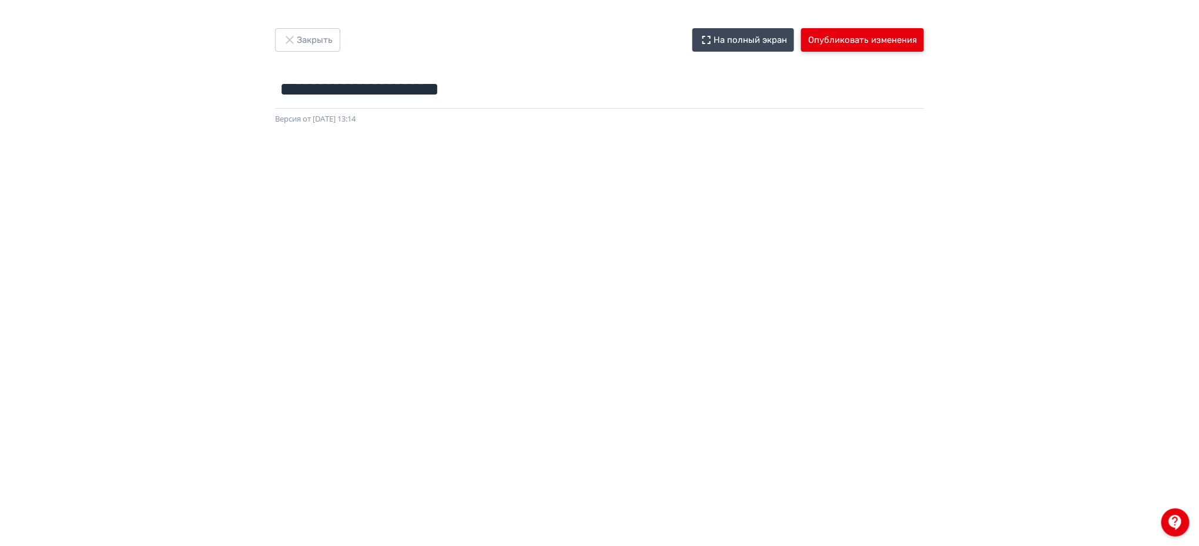
click at [887, 41] on button "Опубликовать изменения" at bounding box center [862, 40] width 123 height 24
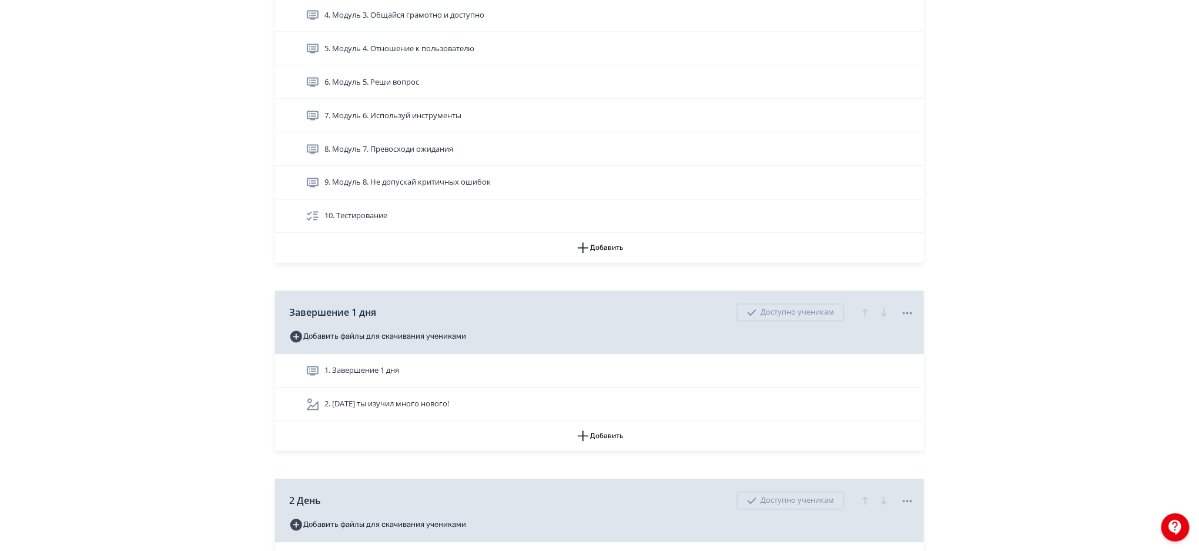
scroll to position [920, 0]
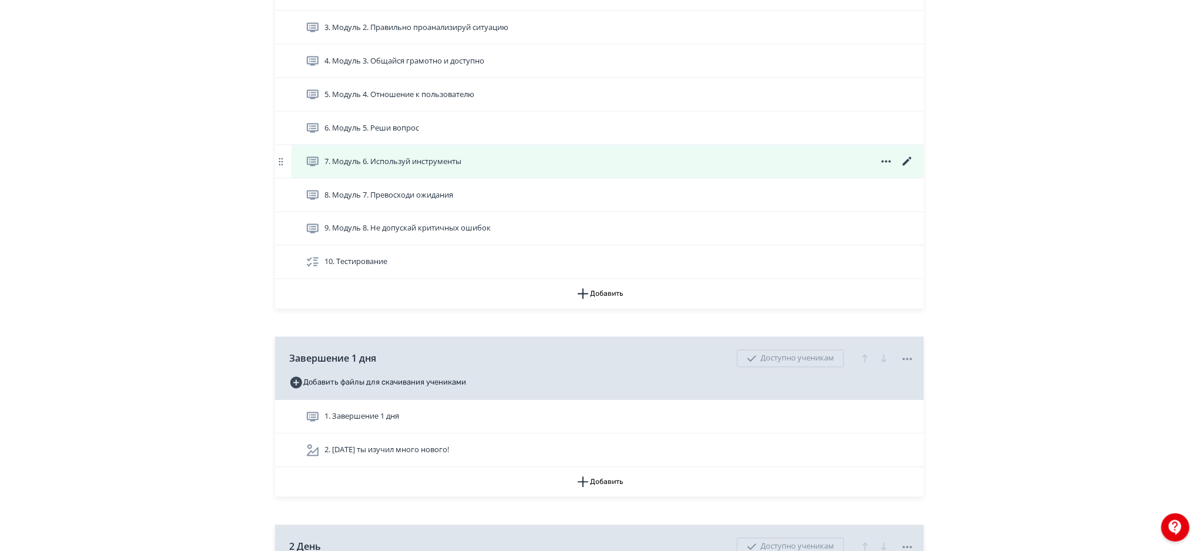
click at [908, 159] on icon at bounding box center [907, 162] width 14 height 14
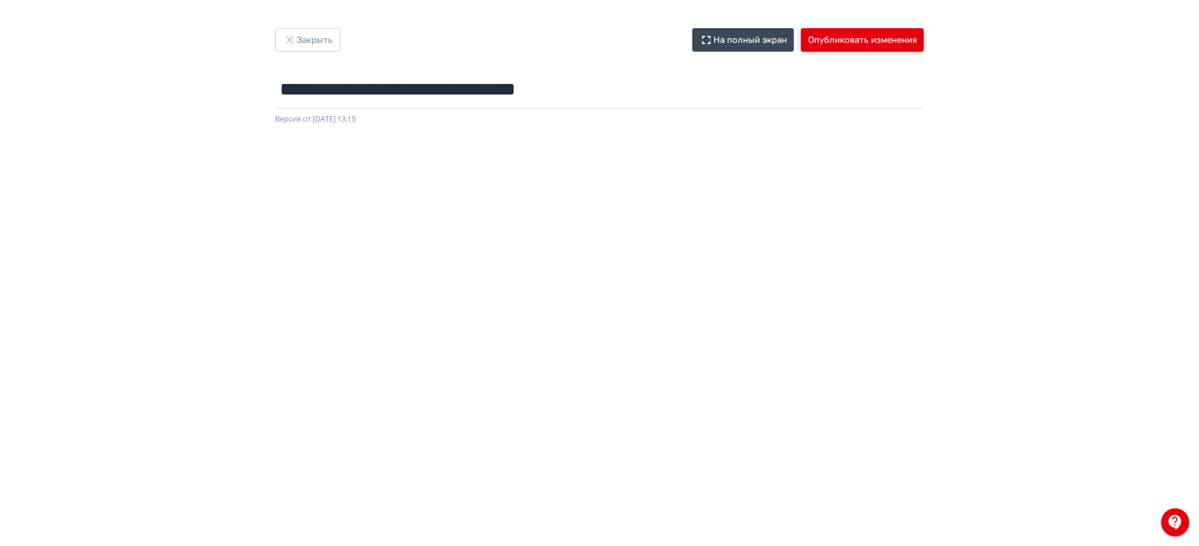
click at [907, 48] on button "Опубликовать изменения" at bounding box center [862, 40] width 123 height 24
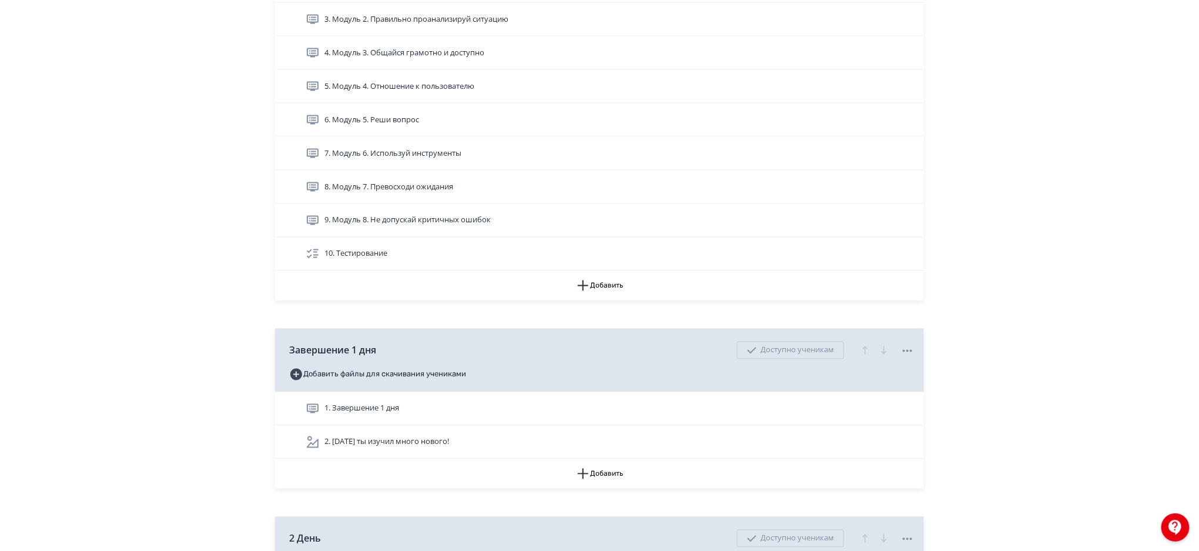
scroll to position [920, 0]
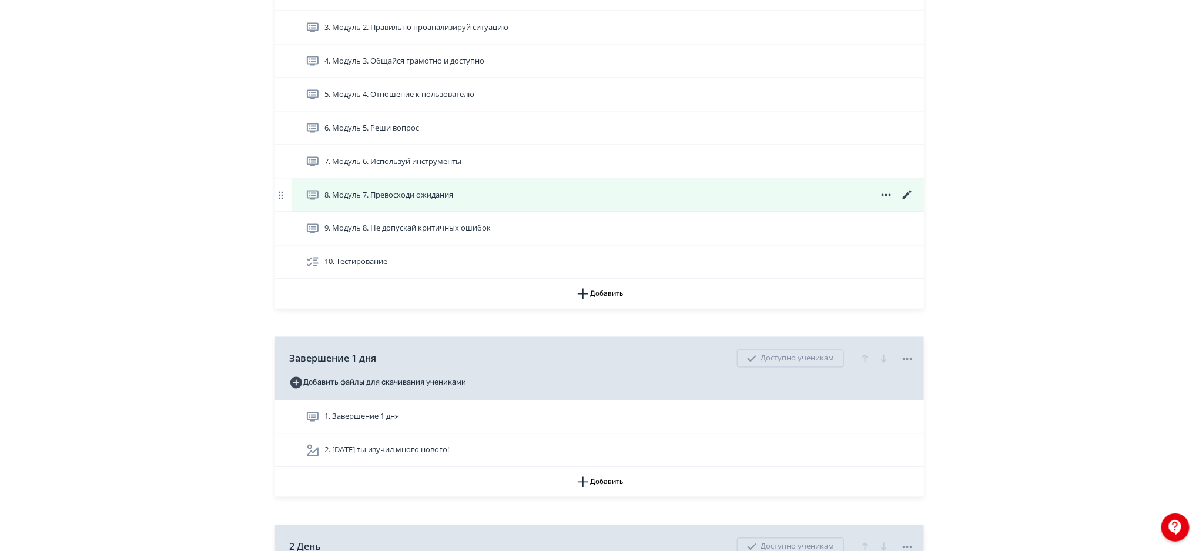
click at [901, 198] on icon at bounding box center [907, 195] width 14 height 14
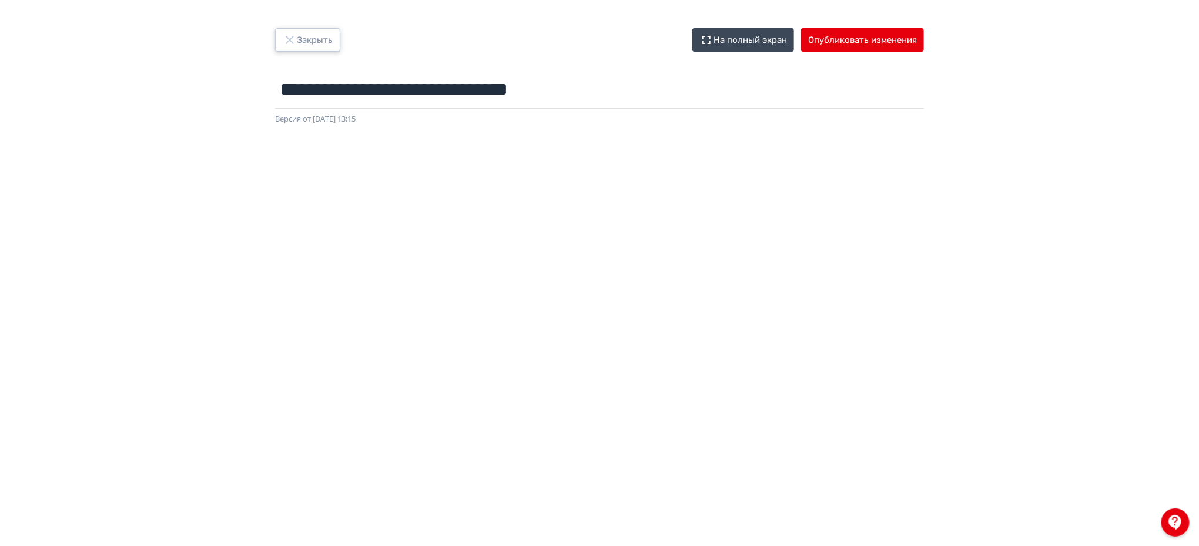
click at [337, 43] on button "Закрыть" at bounding box center [307, 40] width 65 height 24
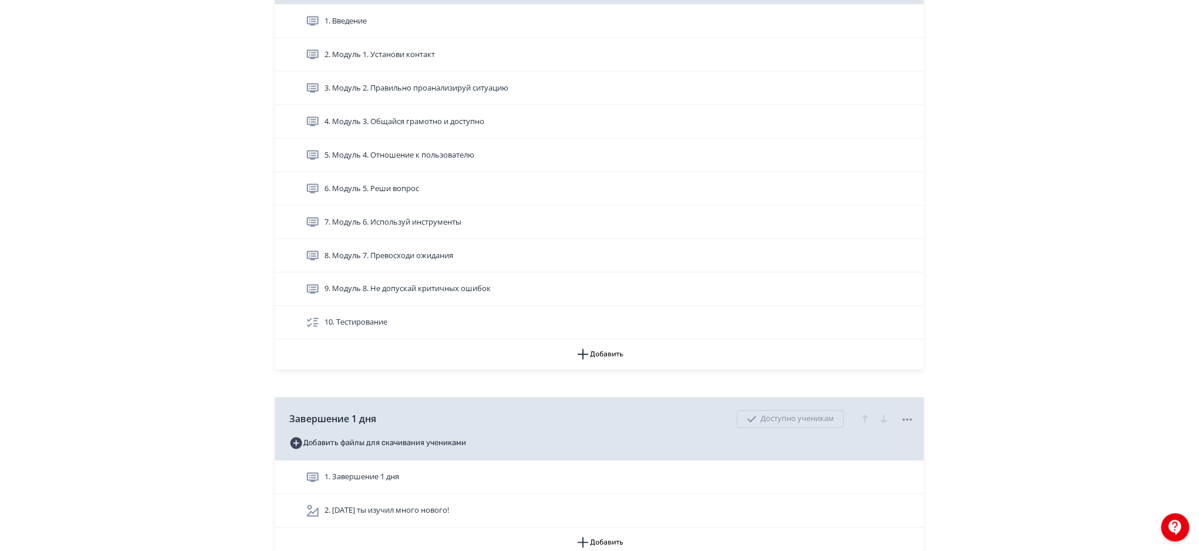
scroll to position [867, 0]
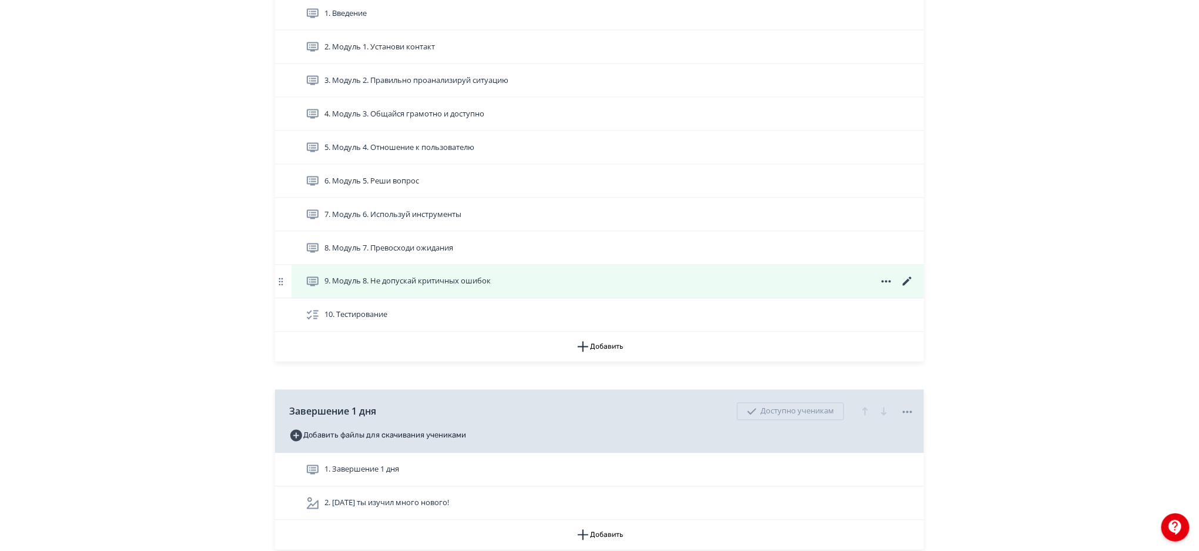
click at [905, 278] on icon at bounding box center [907, 281] width 14 height 14
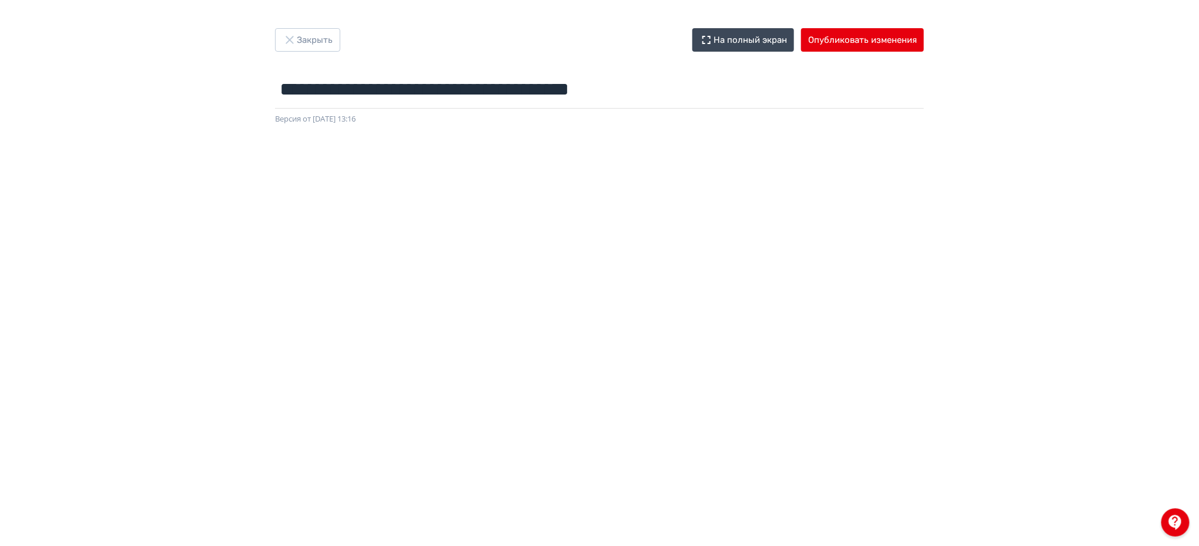
click at [740, 129] on div at bounding box center [599, 389] width 1199 height 529
click at [843, 35] on button "Опубликовать изменения" at bounding box center [862, 40] width 123 height 24
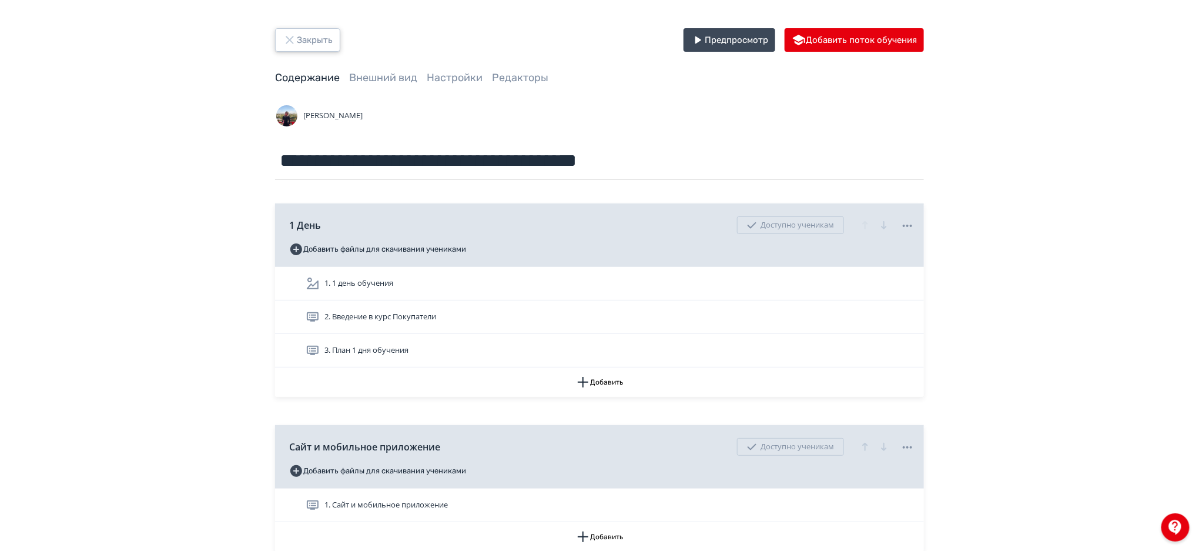
click at [318, 46] on button "Закрыть" at bounding box center [307, 40] width 65 height 24
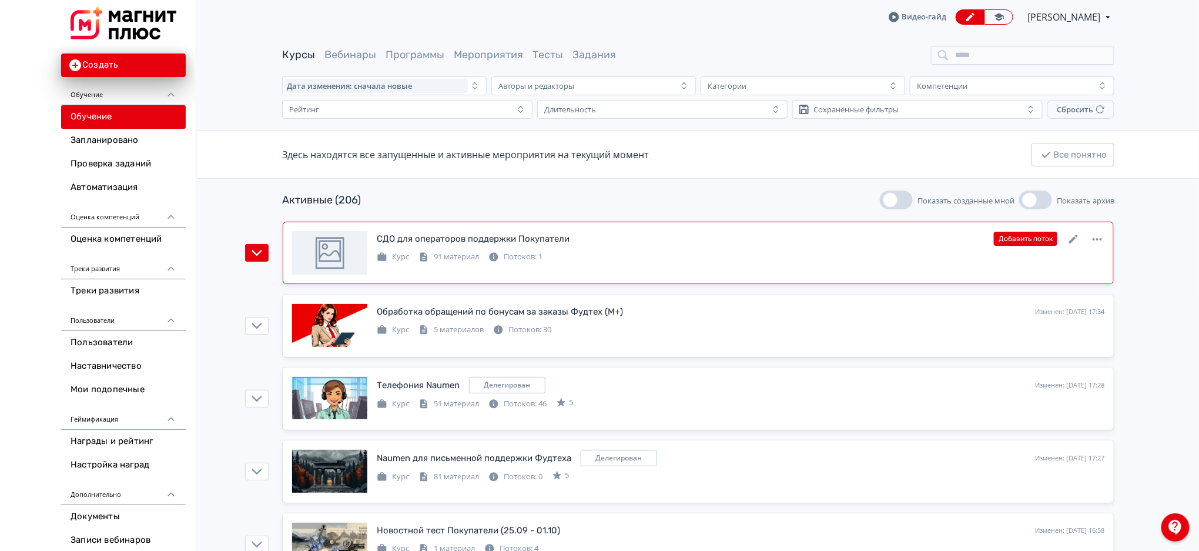
click at [691, 249] on div "Курс 91 материал Потоков: 1" at bounding box center [740, 256] width 727 height 14
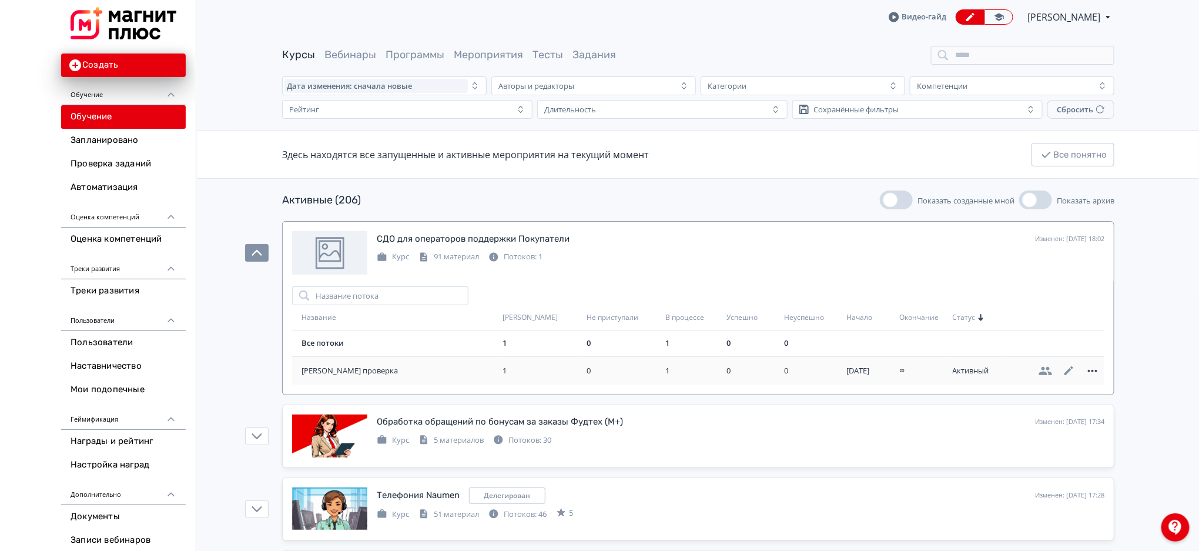
click at [1086, 370] on icon at bounding box center [1092, 371] width 14 height 14
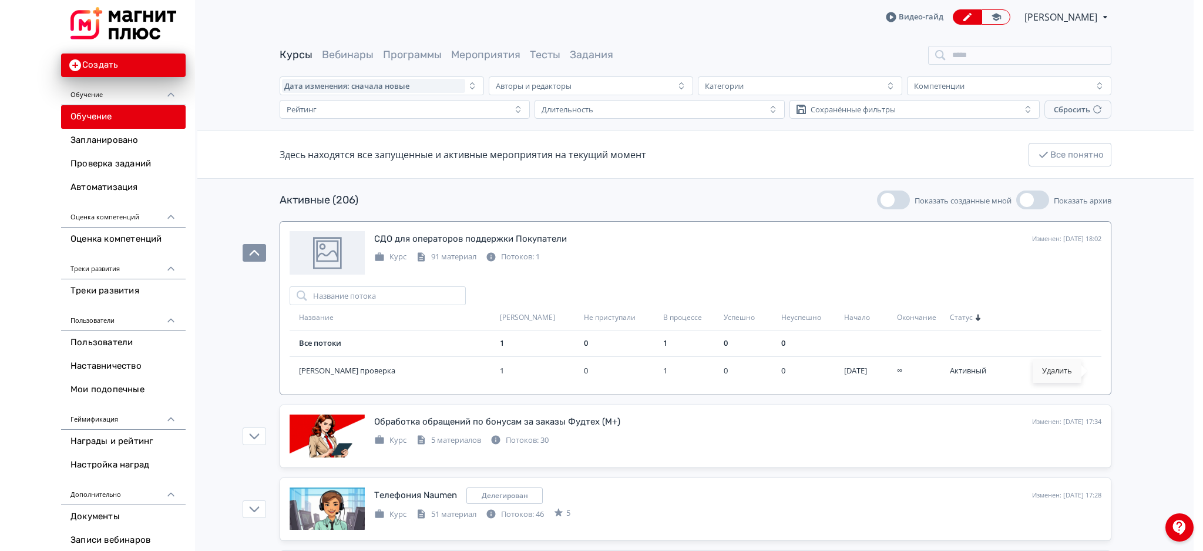
click at [1061, 372] on div "Удалить" at bounding box center [1057, 371] width 49 height 24
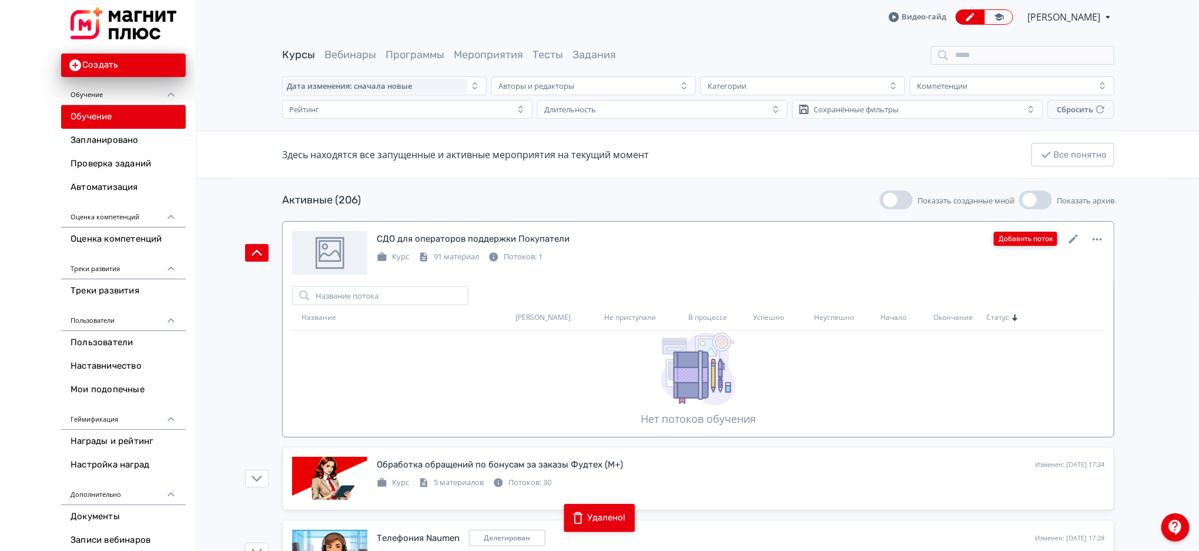
click at [1011, 244] on button "Добавить поток" at bounding box center [1025, 238] width 63 height 14
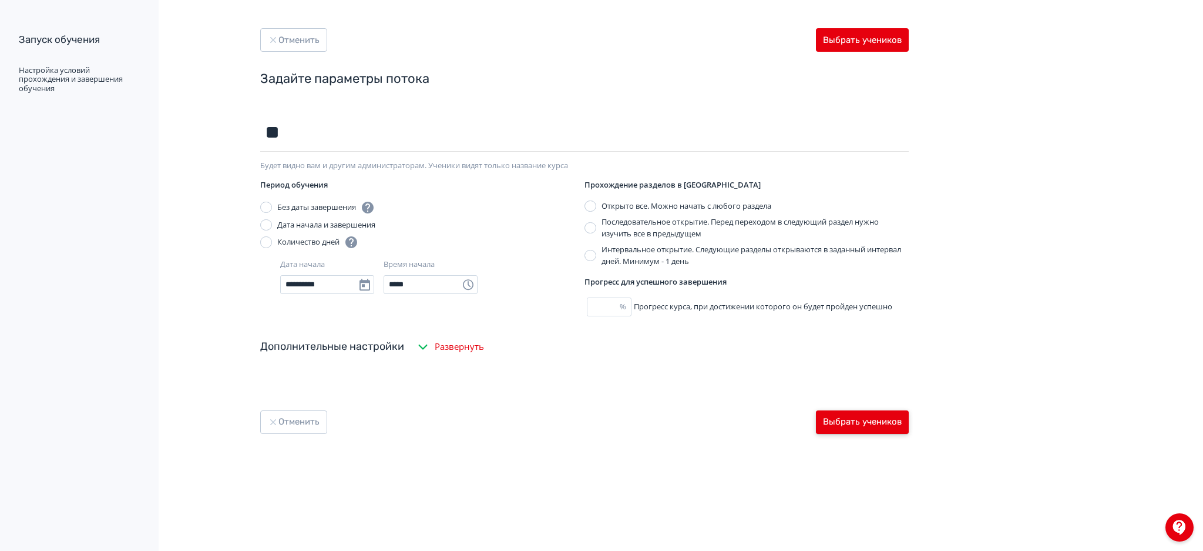
type input "**"
click at [863, 432] on button "Выбрать учеников" at bounding box center [862, 422] width 93 height 24
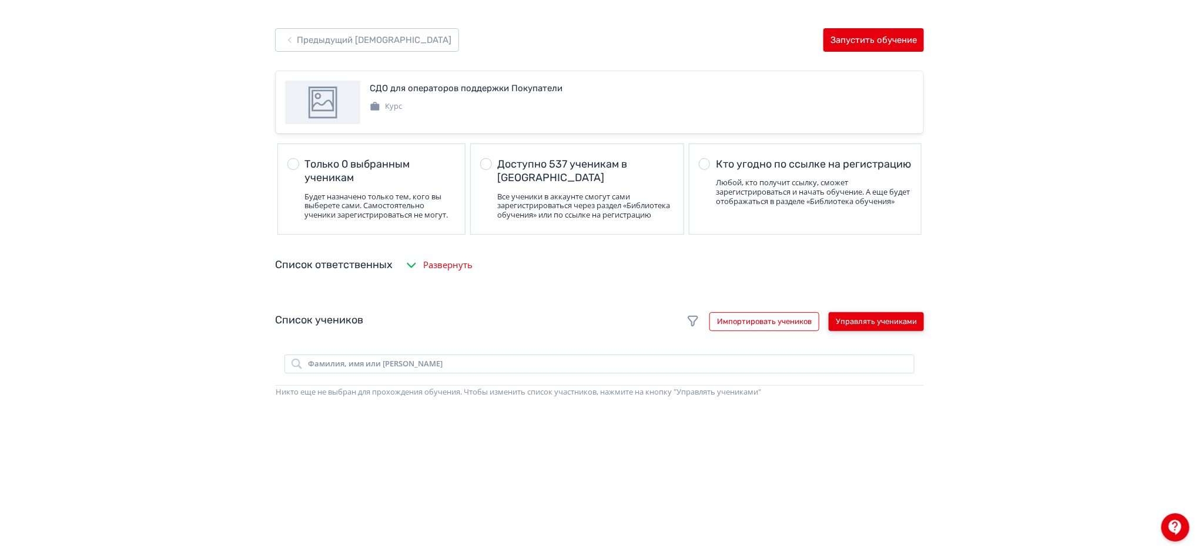
click at [860, 328] on button "Управлять учениками" at bounding box center [875, 321] width 95 height 19
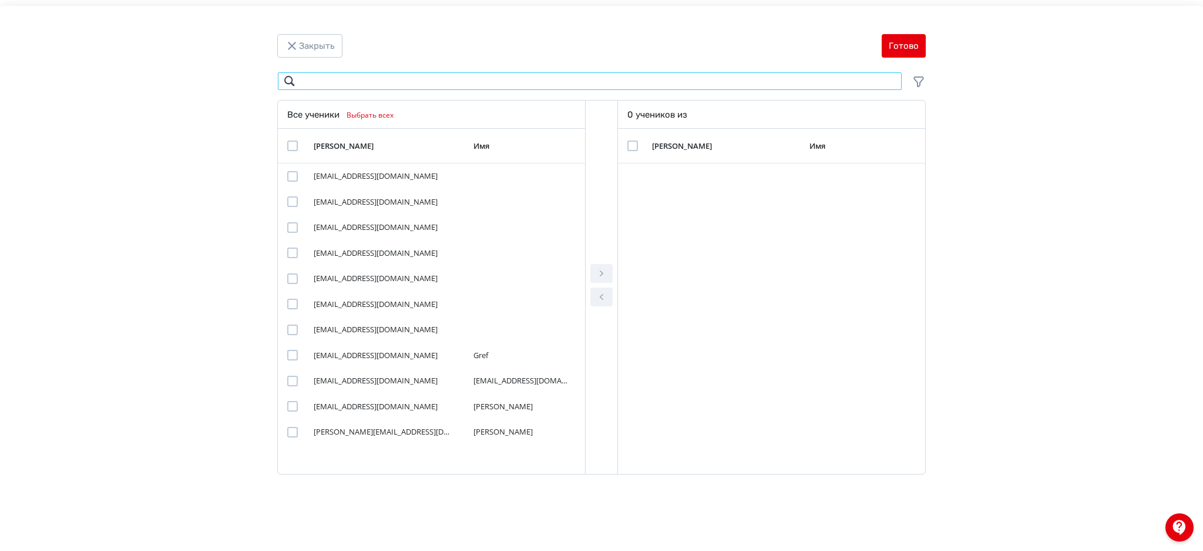
click at [380, 78] on input "Modal" at bounding box center [589, 81] width 625 height 19
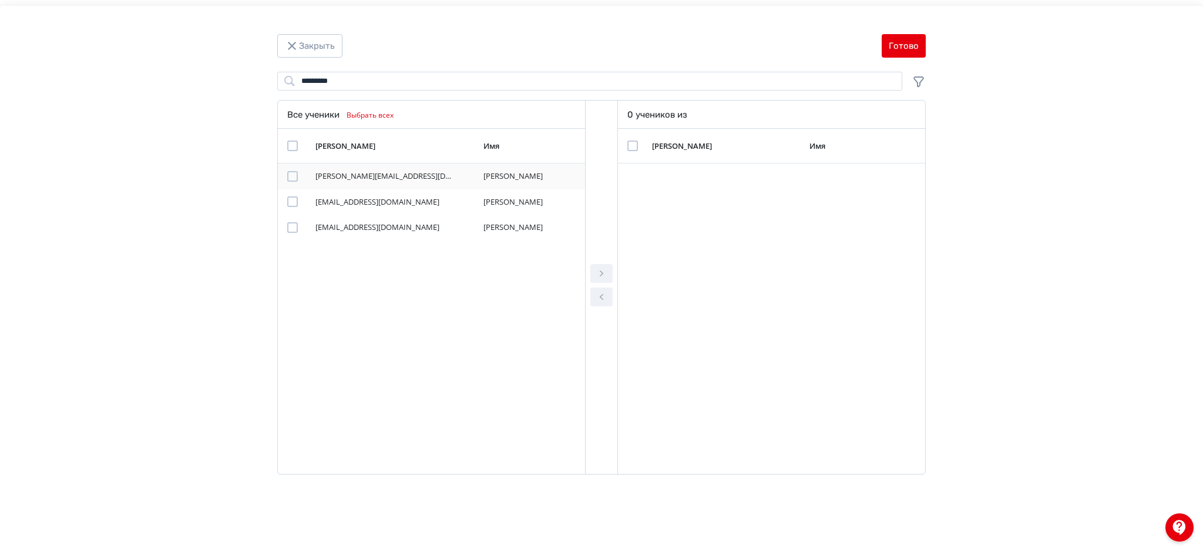
click at [294, 177] on div "Modal" at bounding box center [292, 176] width 11 height 11
click at [609, 272] on button "Modal" at bounding box center [601, 273] width 22 height 19
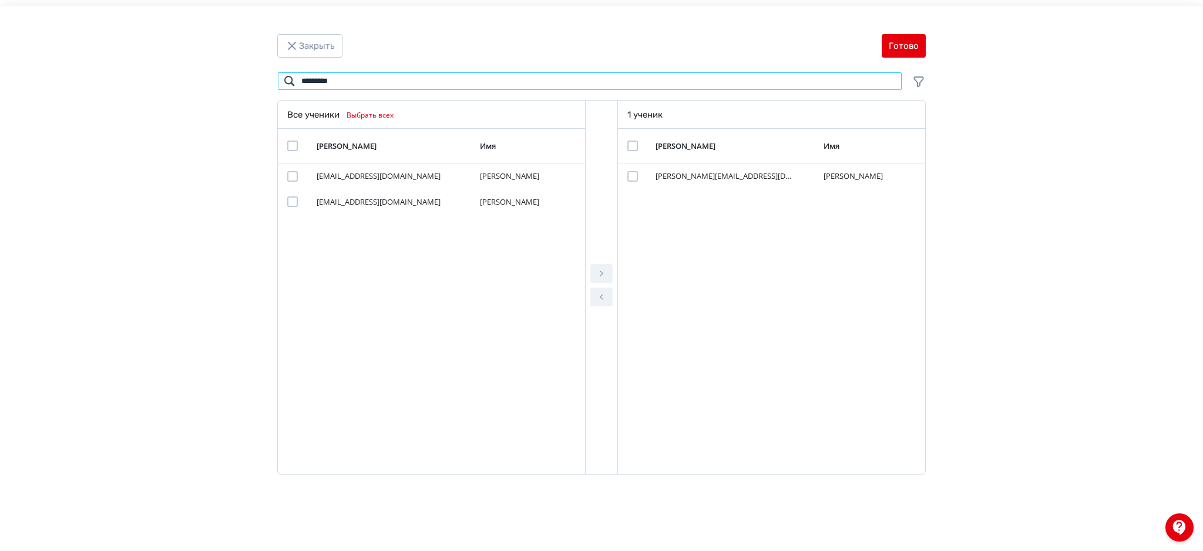
drag, startPoint x: 343, startPoint y: 79, endPoint x: 220, endPoint y: 79, distance: 122.8
click at [220, 79] on div "******** Поиск Все ученики Выбрать всех Логин Имя shiryaeva_i_v@magnit.ru Иветт…" at bounding box center [601, 277] width 1109 height 410
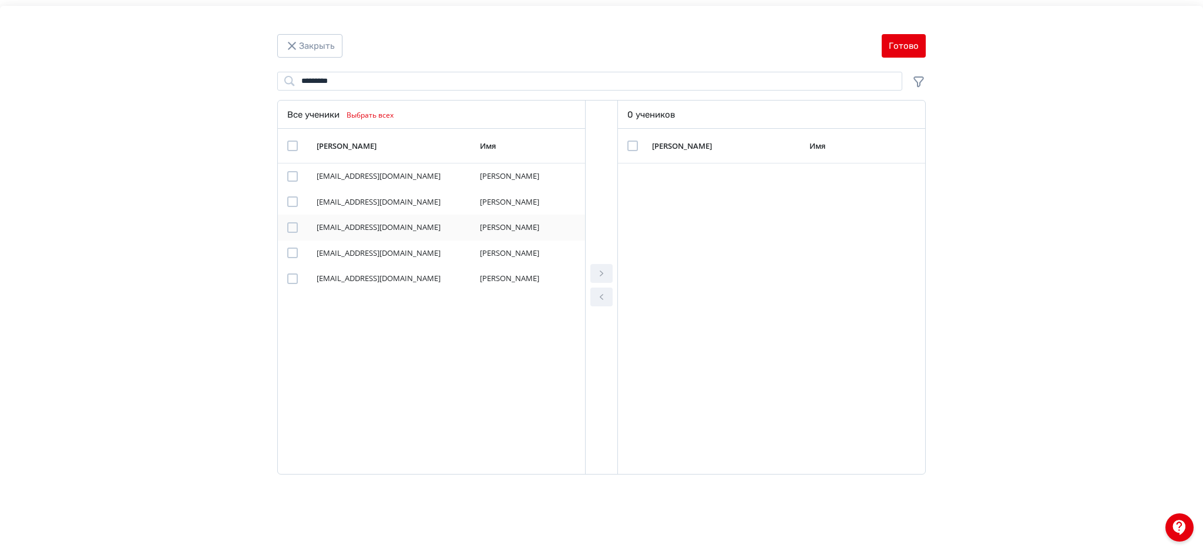
click at [291, 226] on div "Modal" at bounding box center [292, 227] width 11 height 11
click at [602, 269] on icon "Modal" at bounding box center [602, 273] width 14 height 14
drag, startPoint x: 351, startPoint y: 78, endPoint x: 243, endPoint y: 78, distance: 108.1
click at [243, 78] on div "******** Поиск Все ученики Выбрать всех Логин Имя smirnova_ev13@magnit.ru Екате…" at bounding box center [601, 277] width 1109 height 410
type input "*"
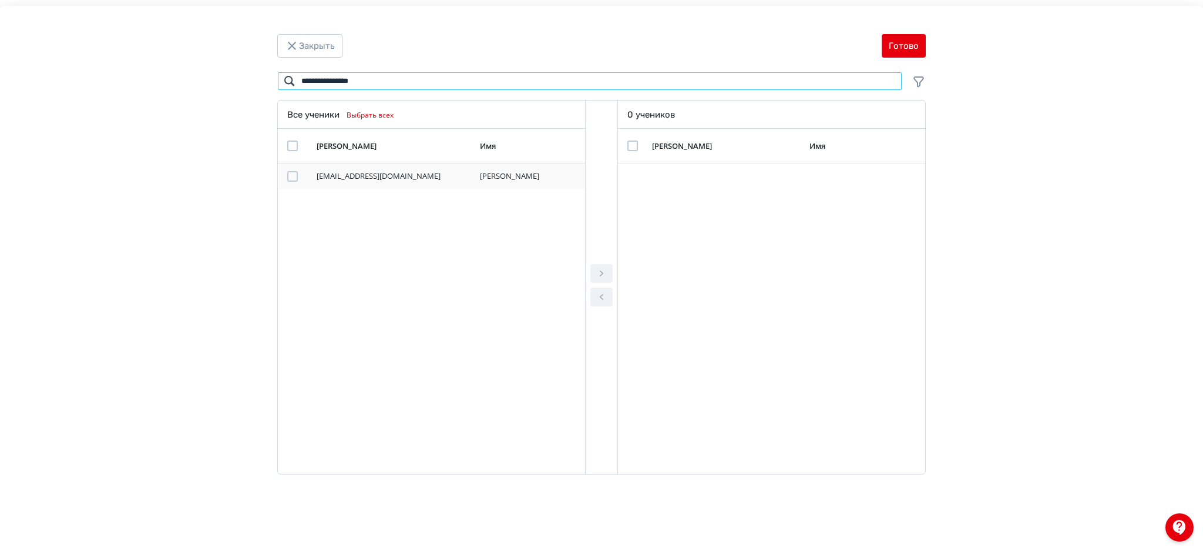
type input "**********"
click at [289, 178] on div "Modal" at bounding box center [292, 176] width 11 height 11
click at [599, 270] on icon "Modal" at bounding box center [602, 273] width 14 height 14
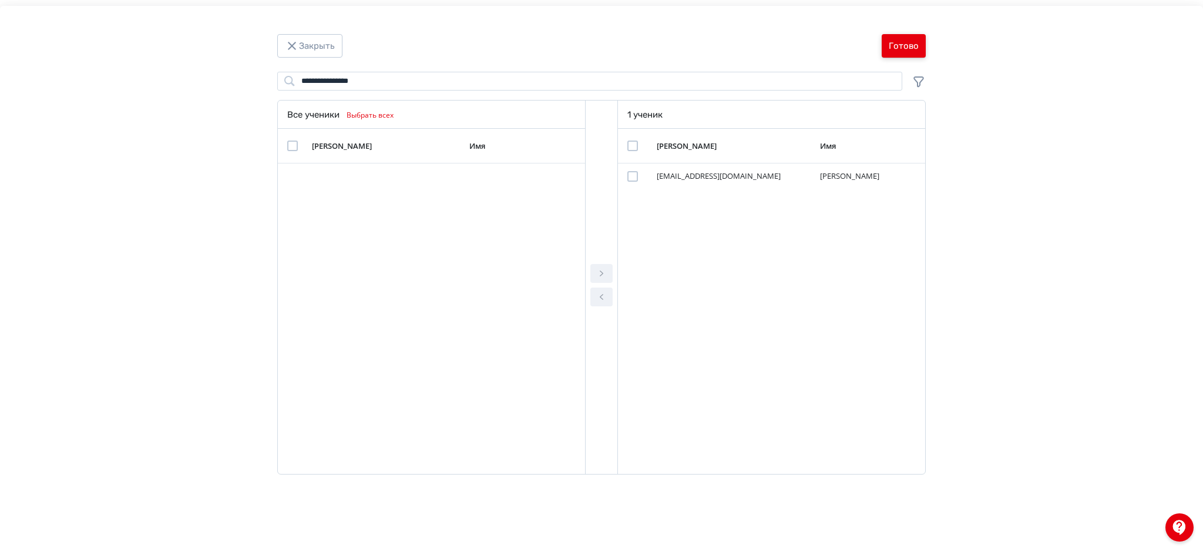
click at [901, 43] on button "Готово" at bounding box center [904, 46] width 44 height 24
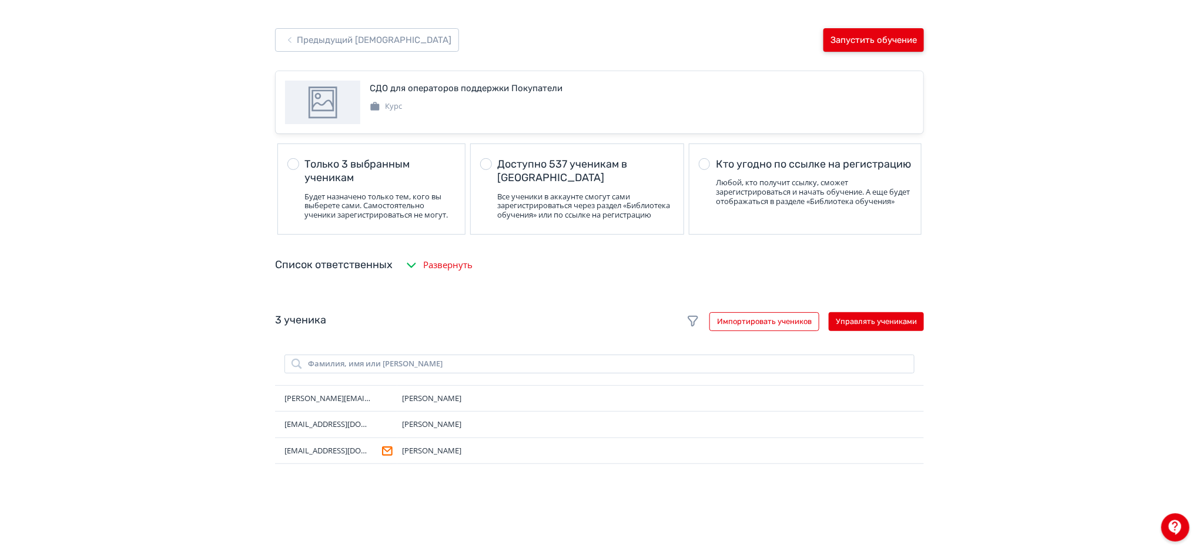
click at [888, 38] on button "Запустить обучение" at bounding box center [873, 40] width 100 height 24
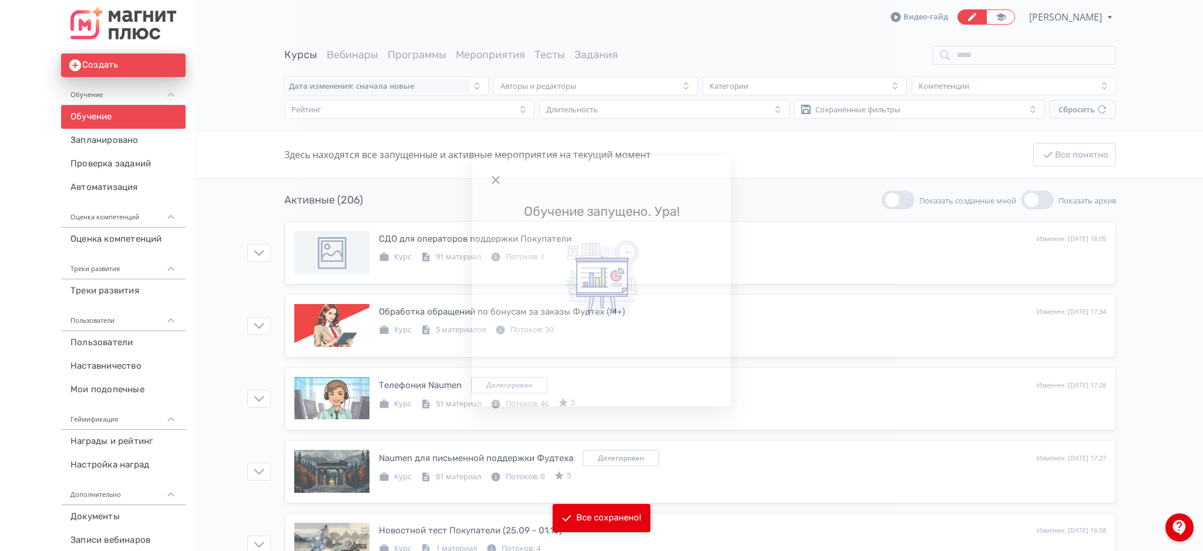
click at [491, 175] on icon "Modal" at bounding box center [496, 180] width 14 height 14
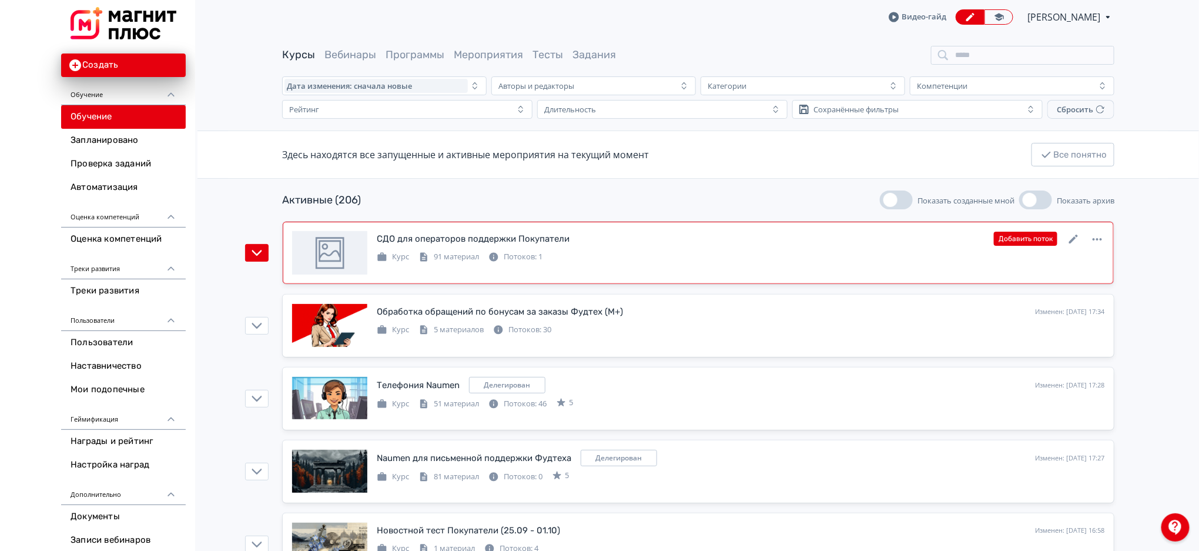
click at [701, 226] on link "СДО для операторов поддержки Покупатели Изменен: 25.09.2025 в 18:05 Добавить по…" at bounding box center [698, 253] width 831 height 62
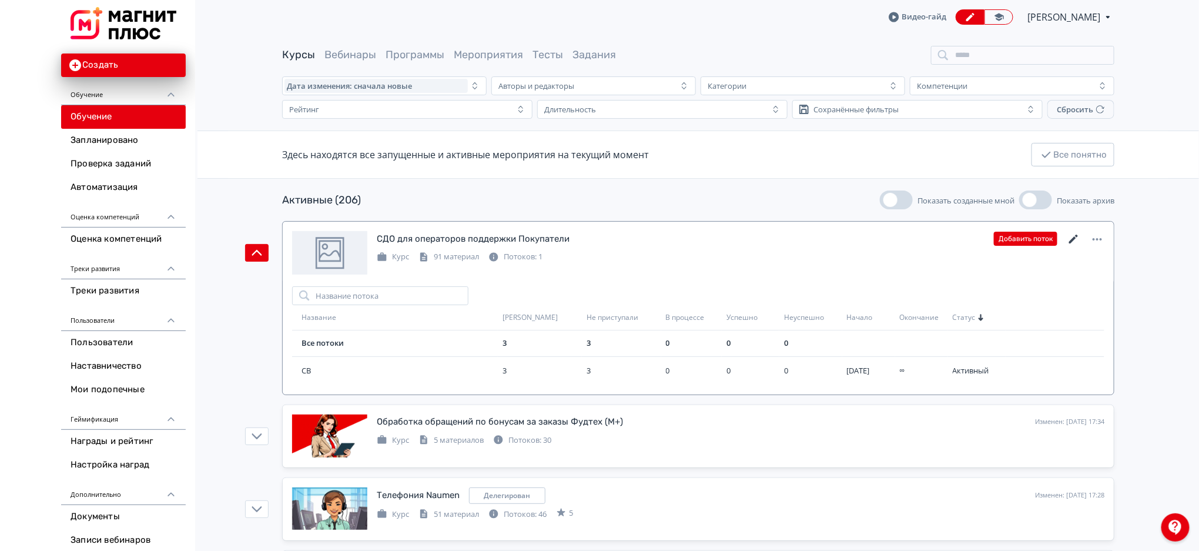
click at [1073, 240] on icon at bounding box center [1073, 238] width 9 height 9
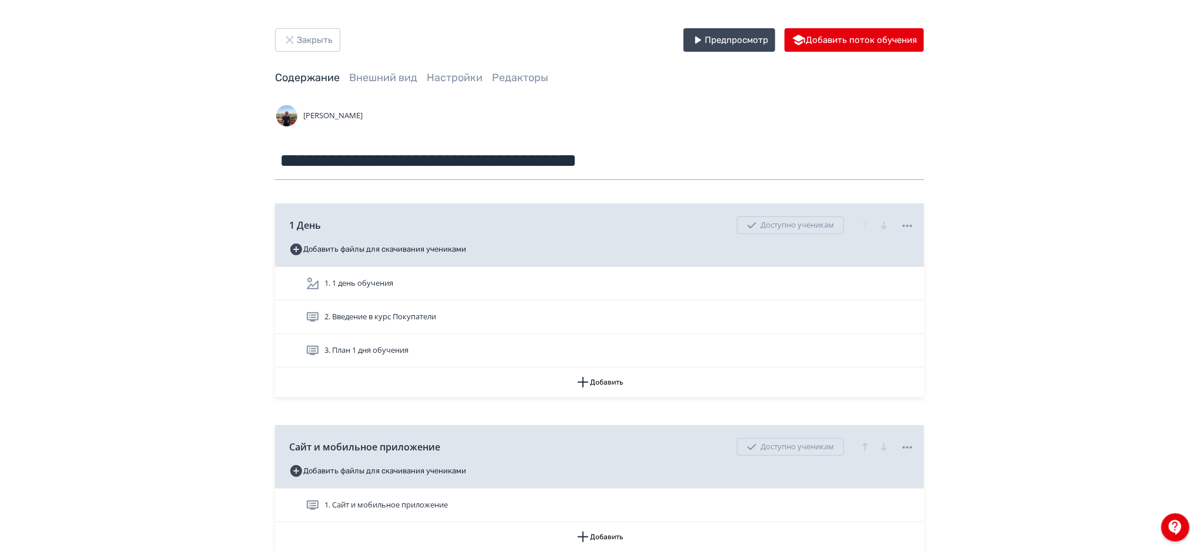
click at [579, 161] on input "**********" at bounding box center [599, 161] width 649 height 38
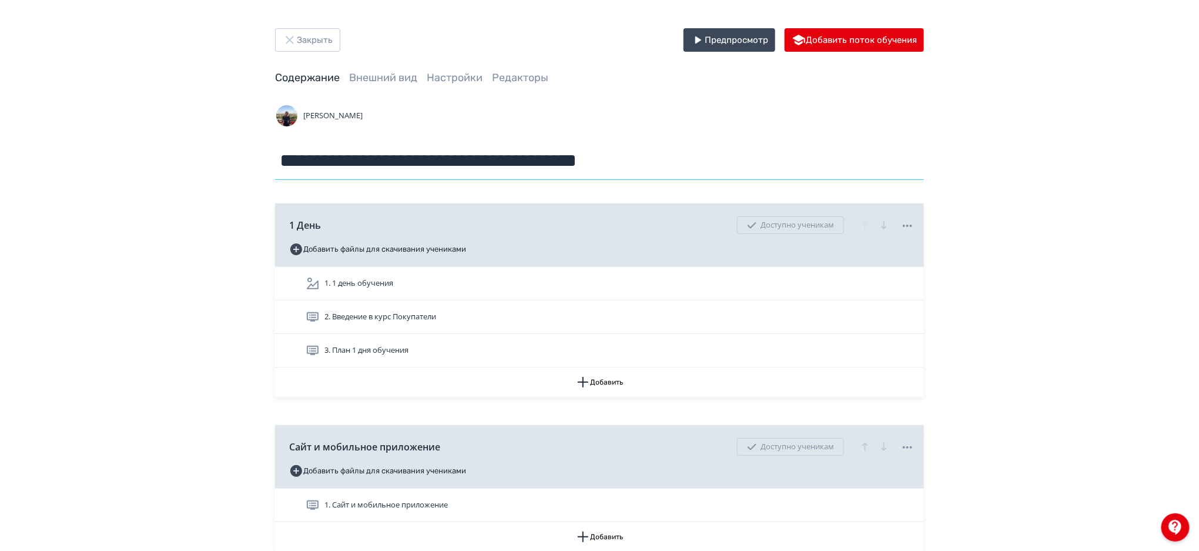
click at [579, 161] on input "**********" at bounding box center [599, 161] width 649 height 38
